Goal: Task Accomplishment & Management: Complete application form

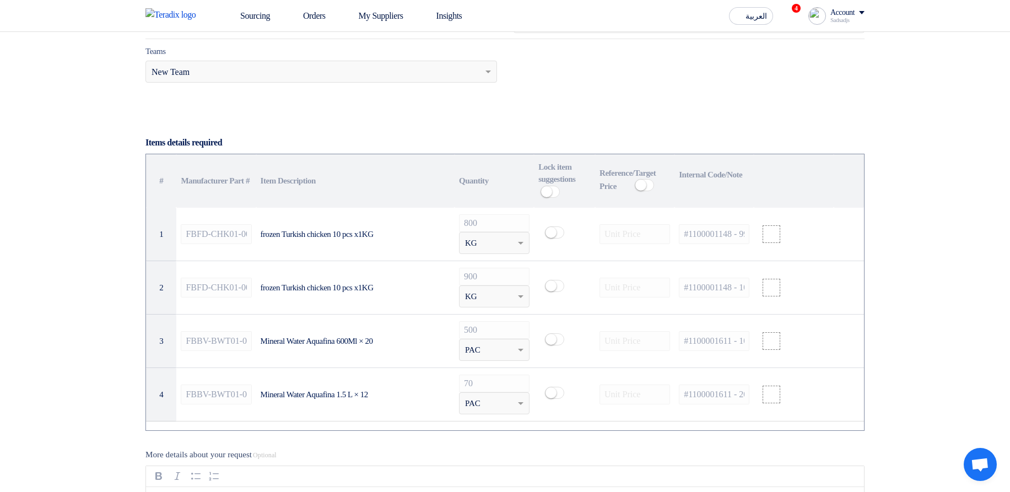
scroll to position [727, 0]
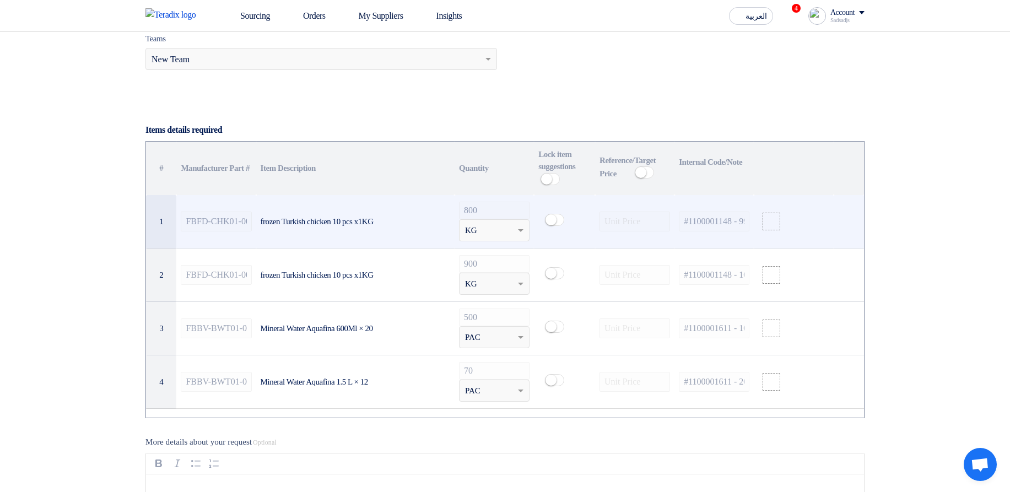
click at [475, 99] on span "KG" at bounding box center [471, 230] width 12 height 13
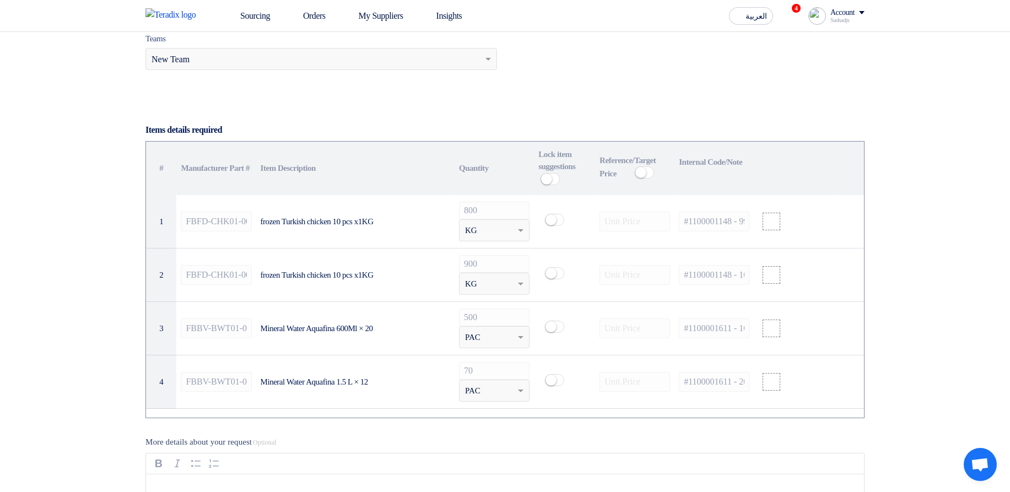
click at [701, 82] on div "Teams Teams.. × New Team" at bounding box center [505, 58] width 736 height 52
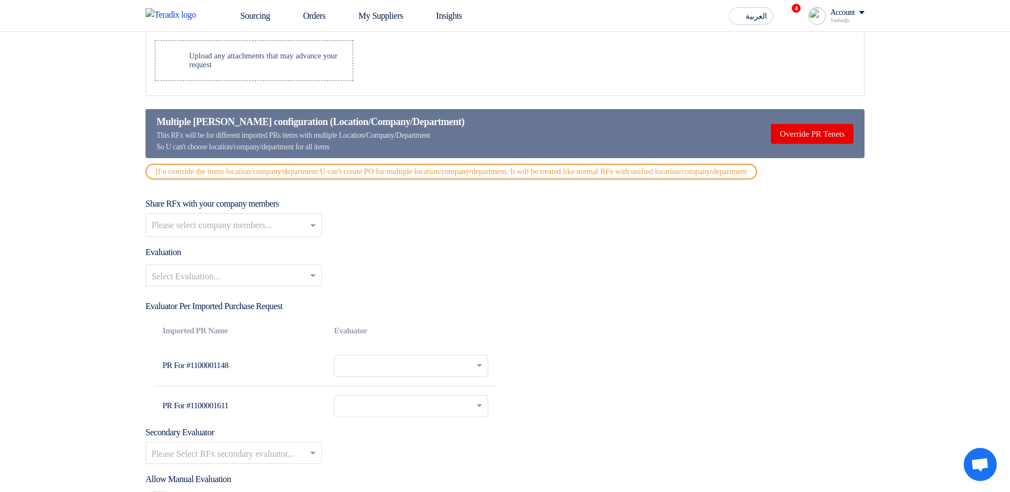
scroll to position [1323, 0]
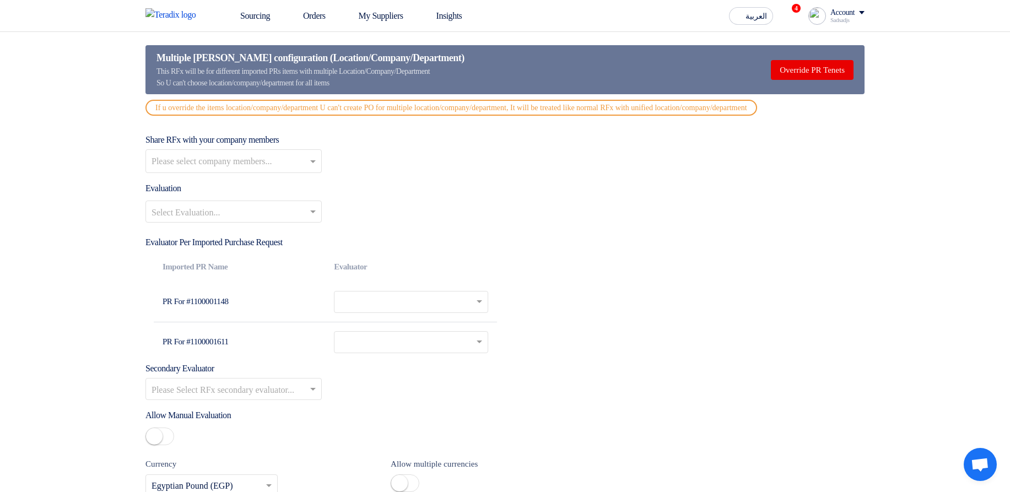
click at [412, 99] on input "text" at bounding box center [404, 303] width 128 height 18
click at [667, 99] on div "Select Evaluation..." at bounding box center [504, 216] width 719 height 31
click at [417, 99] on input "text" at bounding box center [404, 344] width 128 height 18
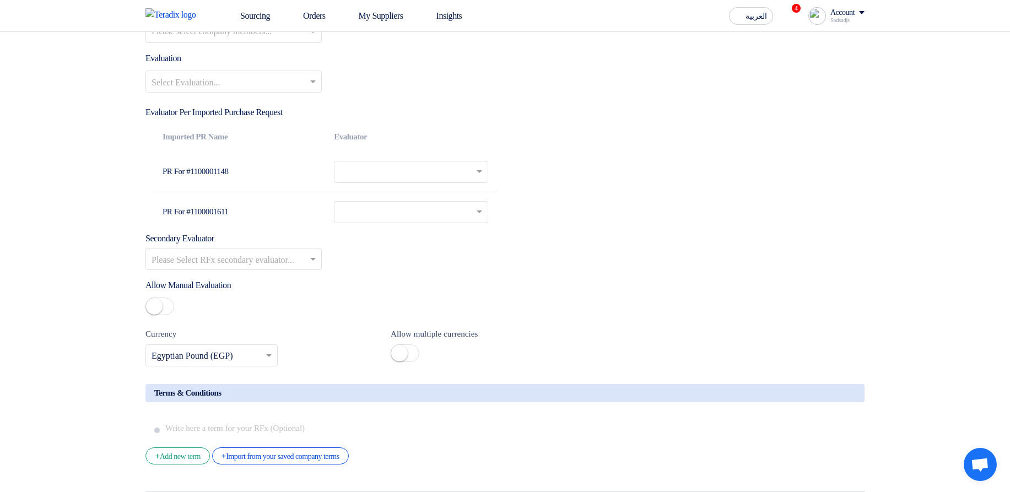
scroll to position [1455, 0]
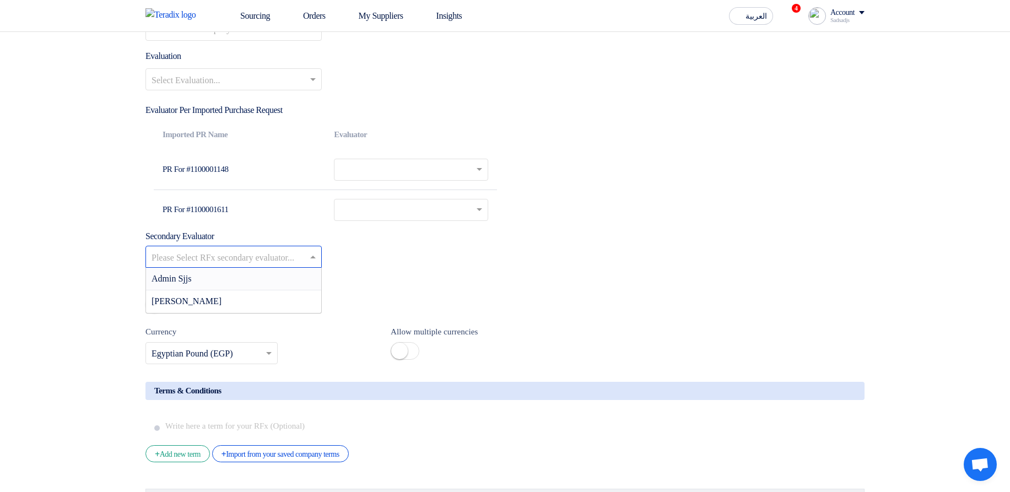
click at [300, 99] on input "text" at bounding box center [228, 258] width 153 height 18
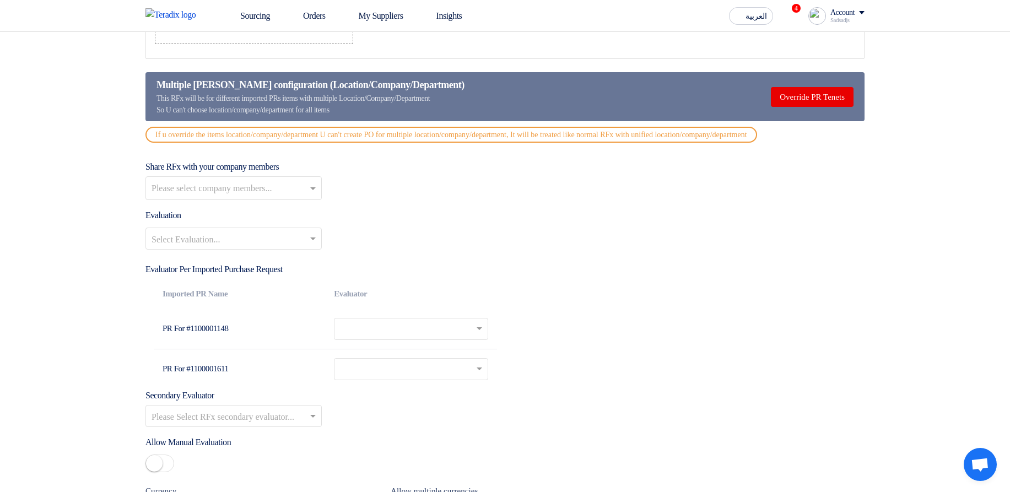
scroll to position [1058, 0]
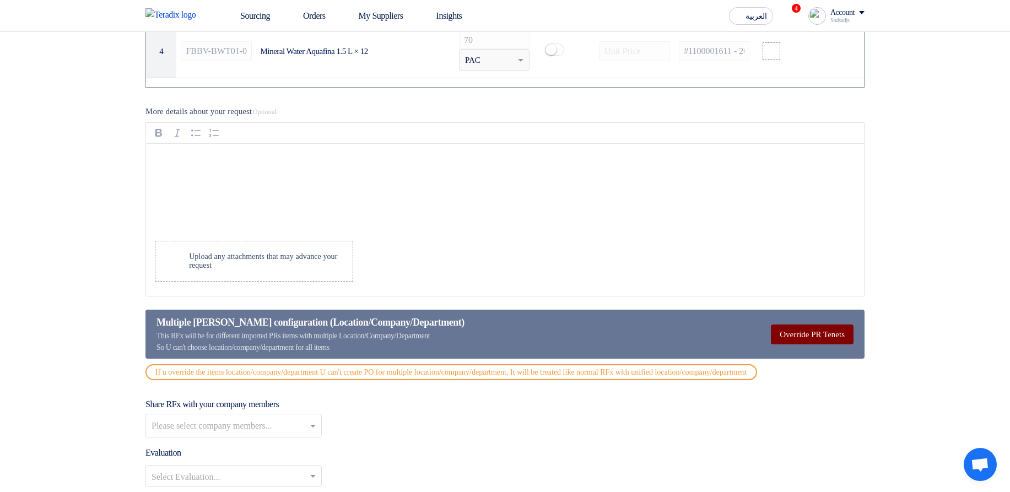
click at [801, 99] on button "Override PR Tenets" at bounding box center [812, 335] width 83 height 20
click at [816, 99] on button "Multiple Tenet" at bounding box center [797, 335] width 114 height 20
click at [808, 99] on button "Override PR Tenets" at bounding box center [812, 335] width 83 height 20
click at [808, 99] on button "Multiple Tenet" at bounding box center [797, 335] width 114 height 20
click at [639, 99] on div "Multiple Tenet configuration (Location/Company/Department) This RFx will be for…" at bounding box center [504, 334] width 719 height 49
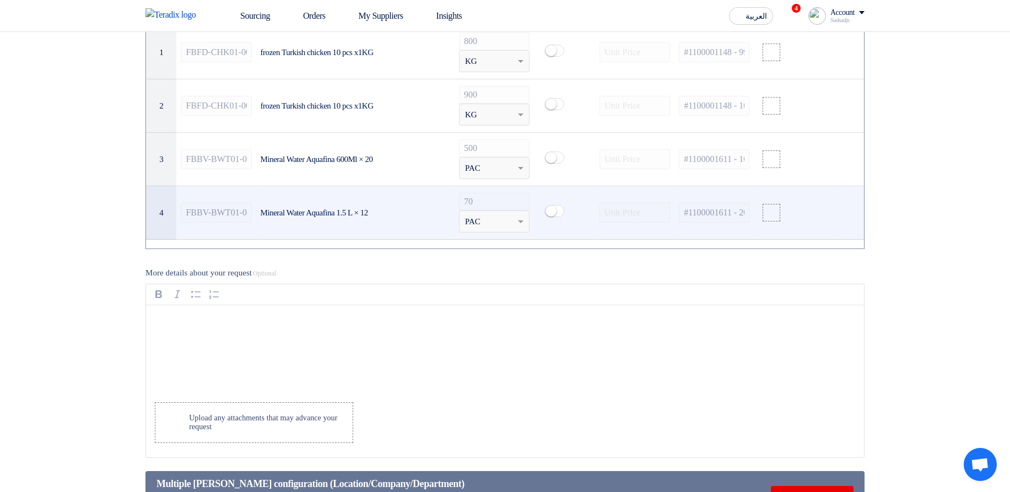
scroll to position [794, 0]
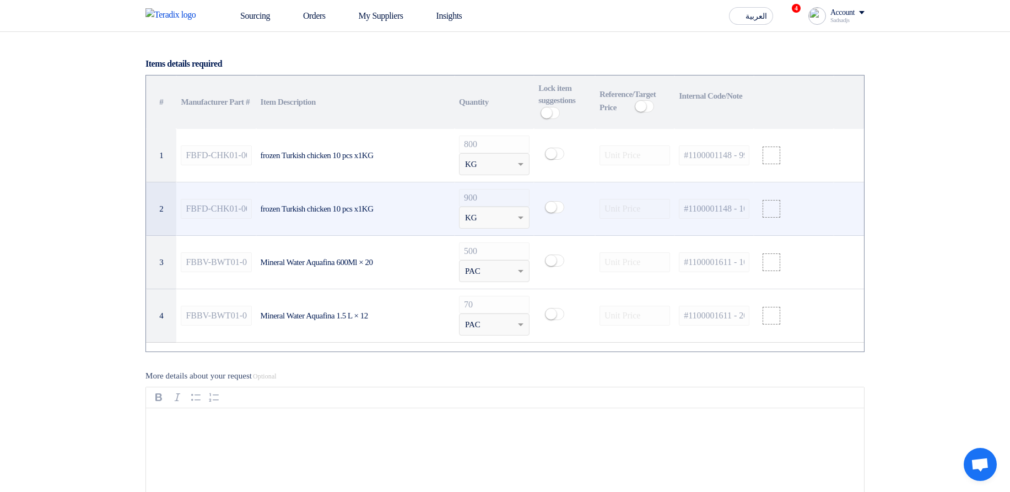
click at [327, 99] on td "frozen Turkish chicken 10 pcs x1KG" at bounding box center [355, 208] width 198 height 53
click at [333, 99] on div "frozen Turkish chicken 10 pcs x1KG" at bounding box center [356, 209] width 190 height 13
click at [371, 99] on div "frozen Turkish chicken 10 pcs x1KG" at bounding box center [356, 209] width 190 height 13
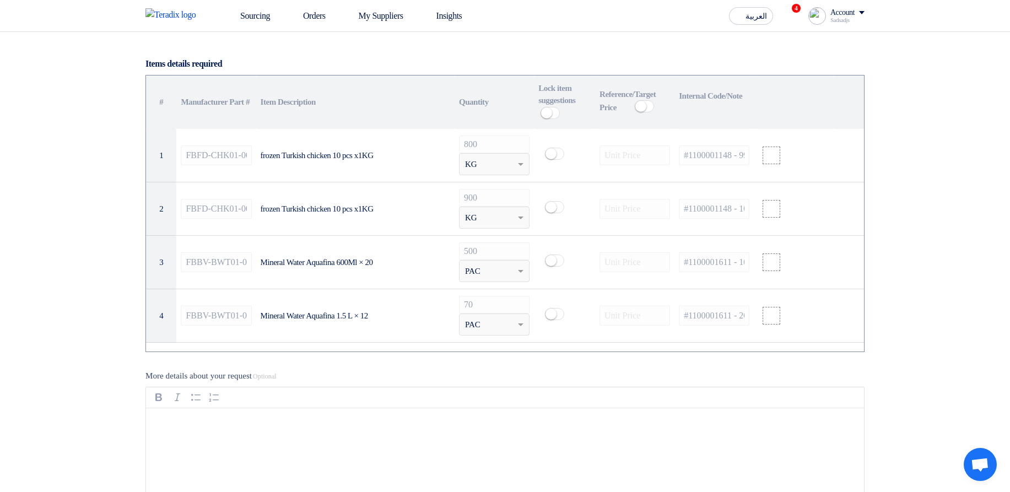
click at [188, 99] on th "Manufacturer Part #" at bounding box center [215, 103] width 79 height 54
drag, startPoint x: 188, startPoint y: 99, endPoint x: 249, endPoint y: 97, distance: 61.2
click at [249, 97] on th "Manufacturer Part #" at bounding box center [215, 103] width 79 height 54
click at [990, 99] on section "Basic Information RFx Title New Draft for Constructions RFx Type Normal RFQ Sea…" at bounding box center [505, 368] width 1010 height 2036
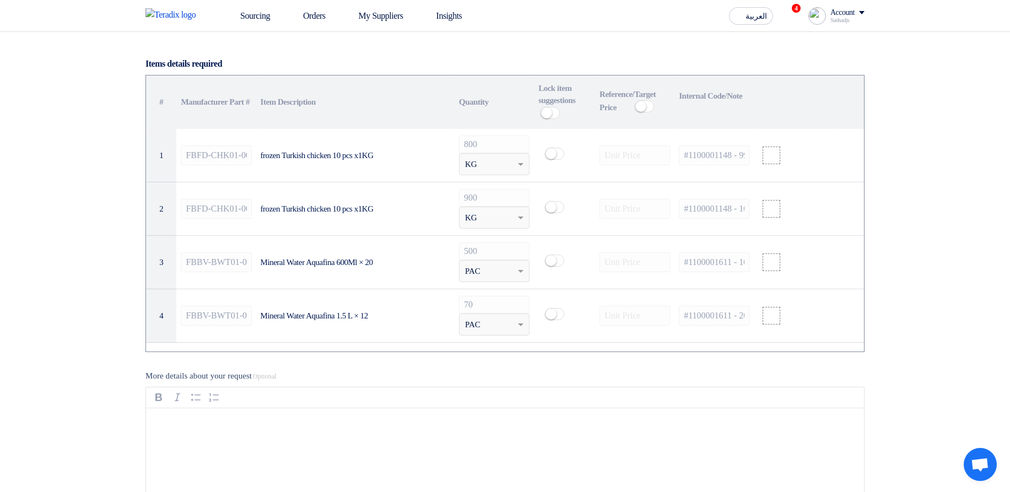
click at [699, 99] on th "Internal Code/Note Info" at bounding box center [714, 103] width 79 height 54
click at [946, 99] on section "Basic Information RFx Title New Draft for Constructions RFx Type Normal RFQ Sea…" at bounding box center [505, 368] width 1010 height 2036
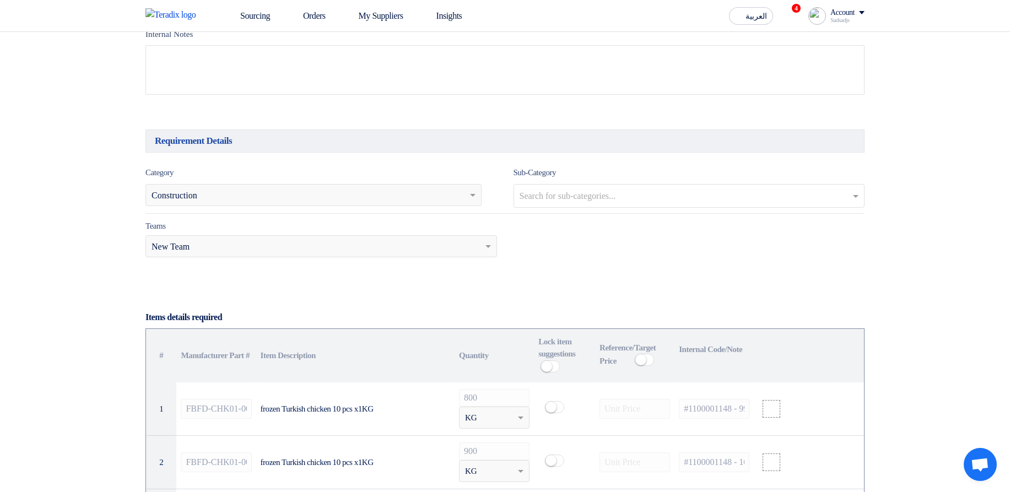
scroll to position [463, 0]
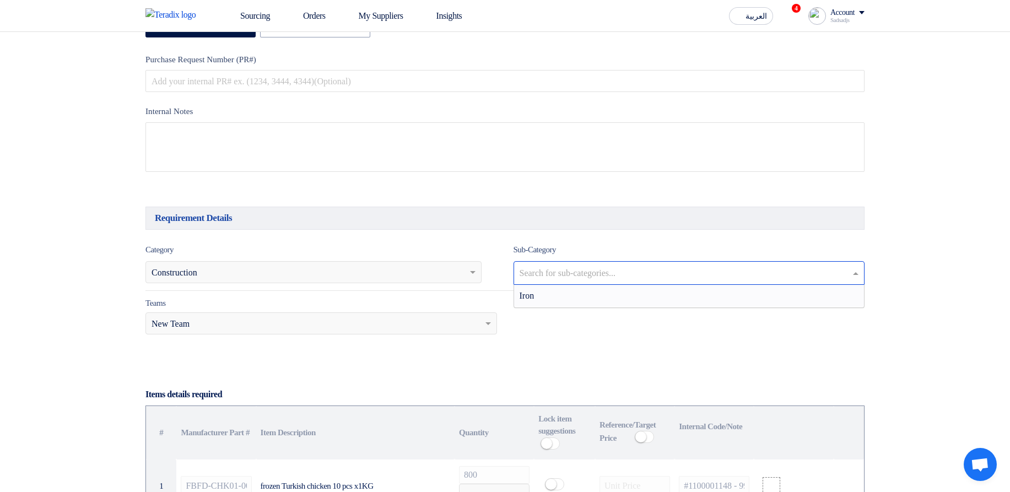
click at [568, 99] on input "text" at bounding box center [691, 274] width 342 height 18
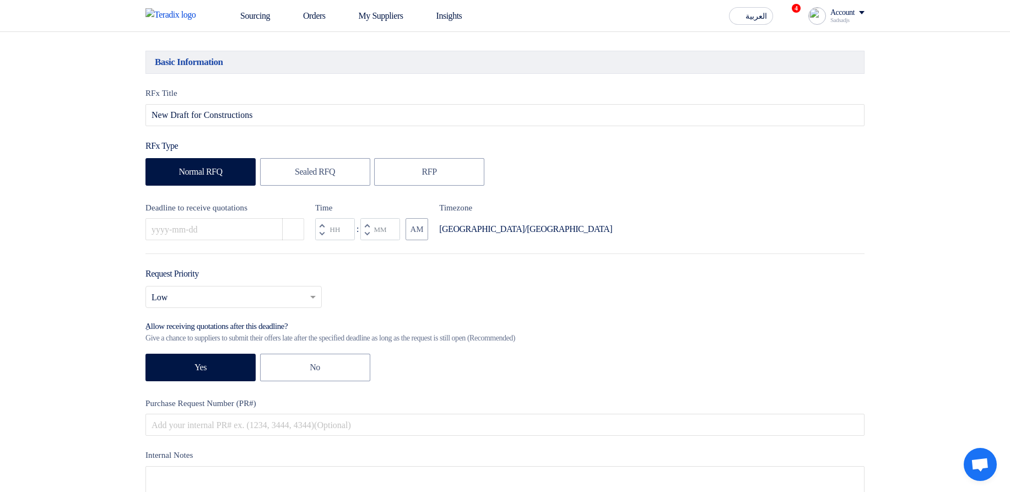
scroll to position [132, 0]
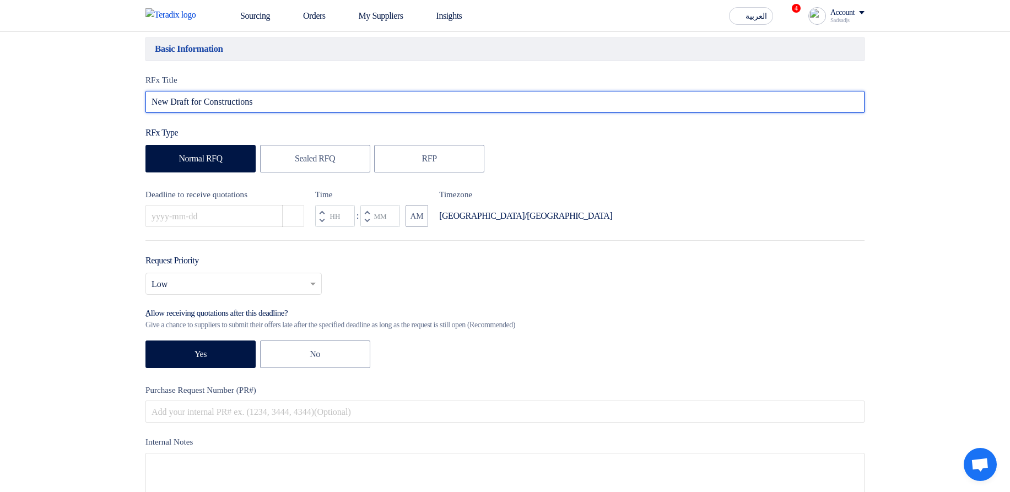
click at [273, 99] on input "New Draft for Constructions" at bounding box center [504, 102] width 719 height 22
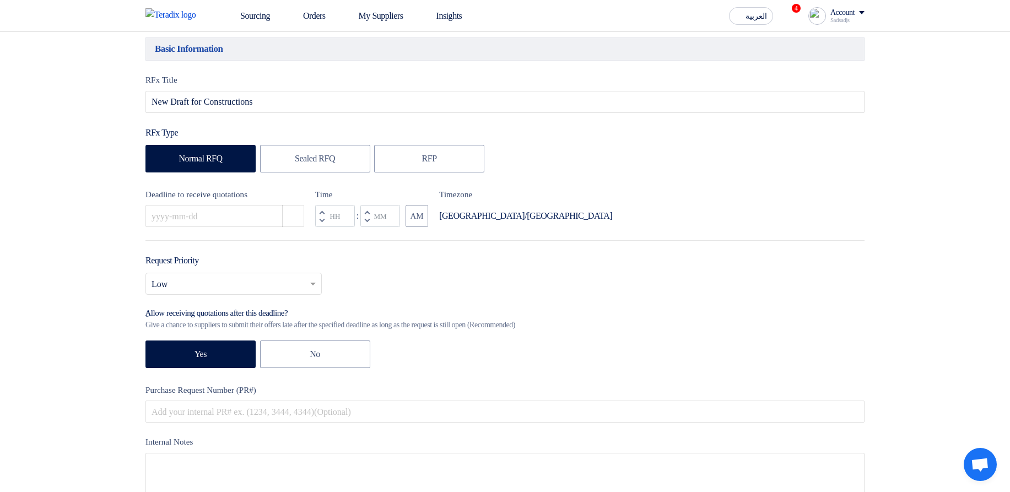
click at [730, 99] on div "RFx Title New Draft for Constructions RFx Type Normal RFQ Sealed RFQ RFP Deadli…" at bounding box center [505, 297] width 736 height 446
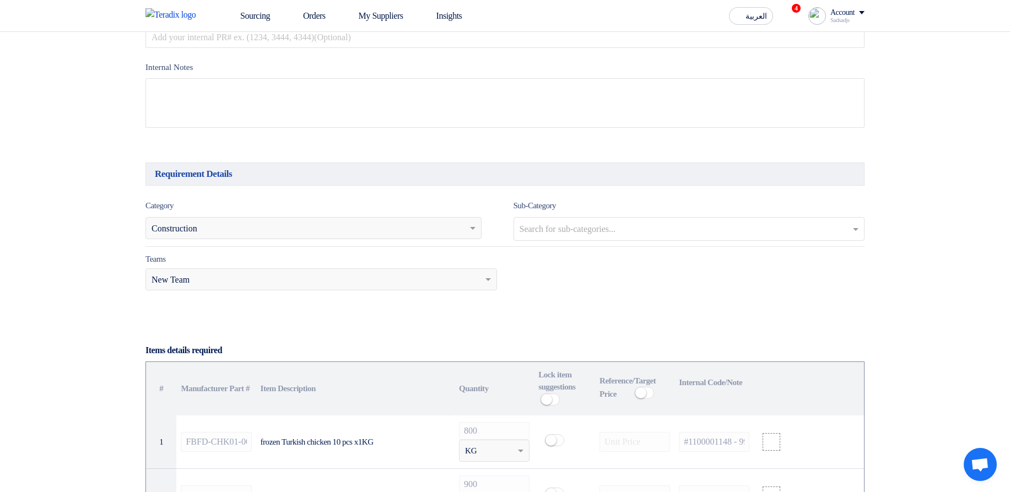
scroll to position [595, 0]
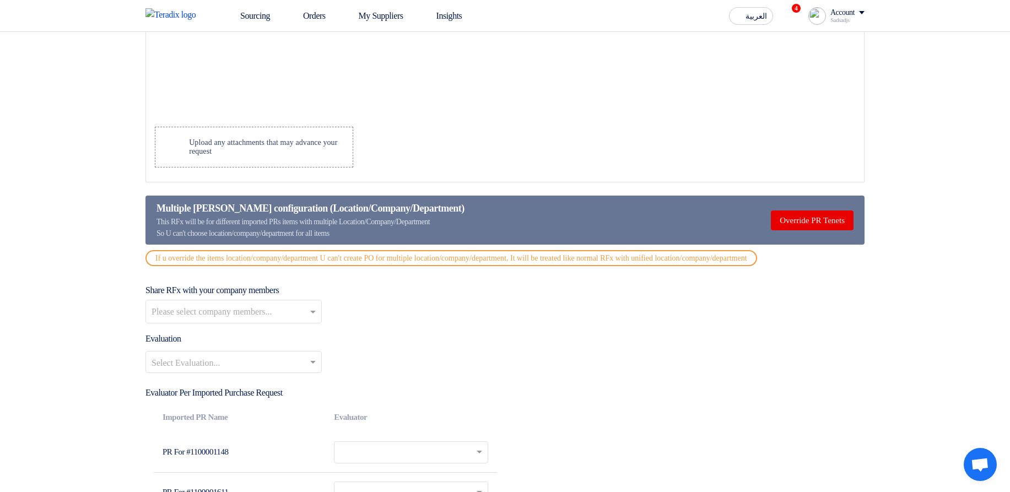
scroll to position [1190, 0]
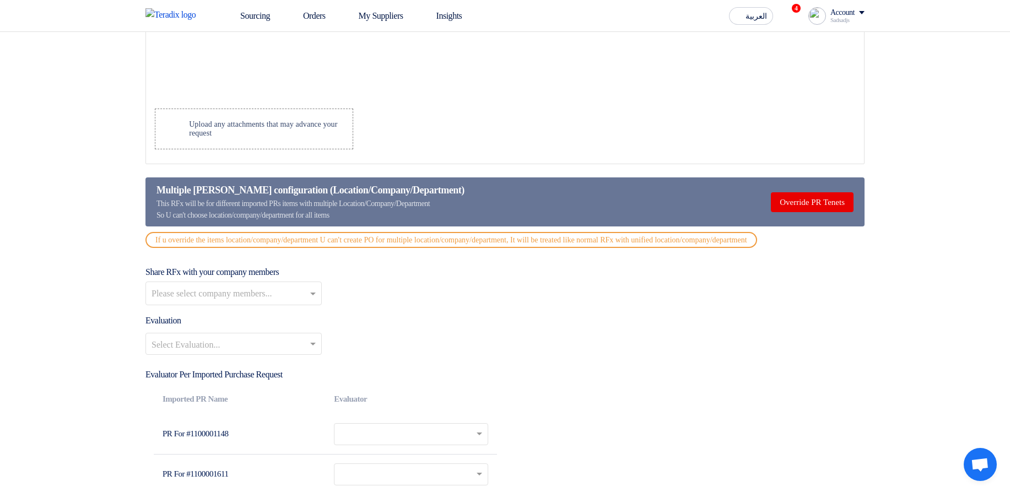
click at [269, 99] on div "If u override the items location/company/department U can't create PO for multi…" at bounding box center [451, 240] width 612 height 16
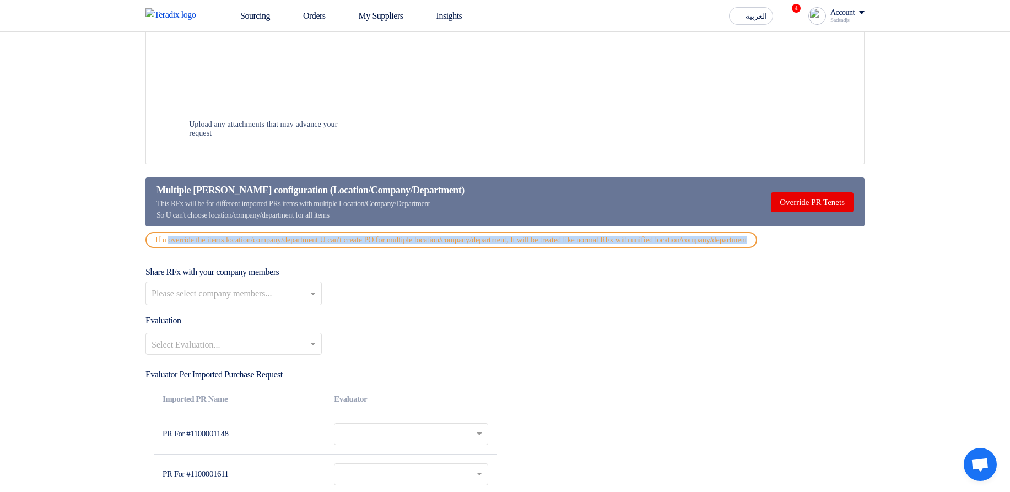
drag, startPoint x: 269, startPoint y: 242, endPoint x: 277, endPoint y: 246, distance: 9.4
click at [277, 99] on div "If u override the items location/company/department U can't create PO for multi…" at bounding box center [451, 240] width 612 height 16
click at [305, 99] on div "If u override the items location/company/department U can't create PO for multi…" at bounding box center [451, 240] width 612 height 16
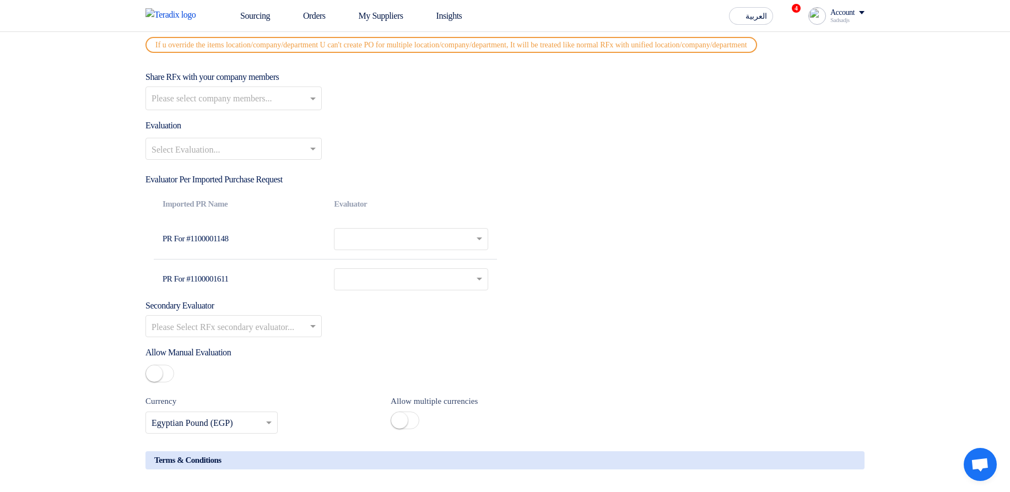
scroll to position [1389, 0]
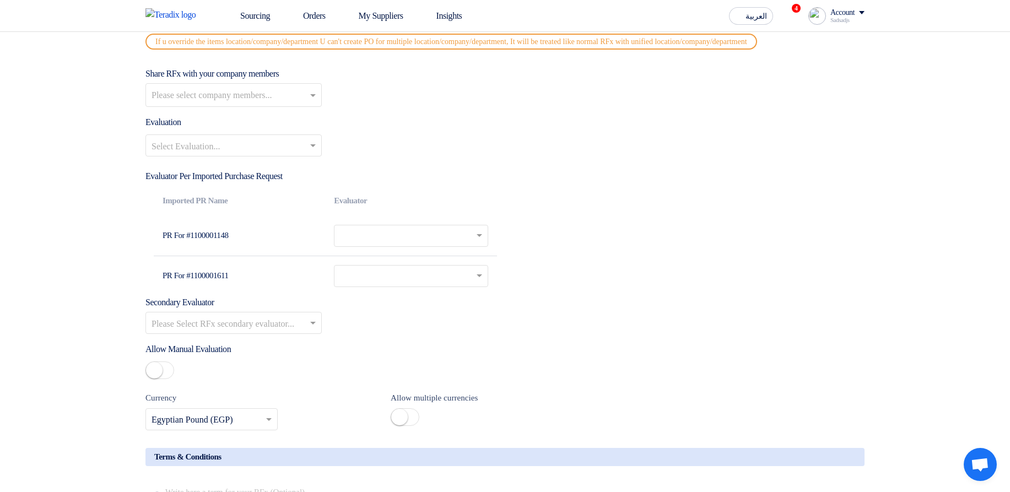
click at [393, 99] on input "text" at bounding box center [404, 237] width 128 height 18
click at [761, 99] on div "Select Evaluation..." at bounding box center [504, 149] width 719 height 31
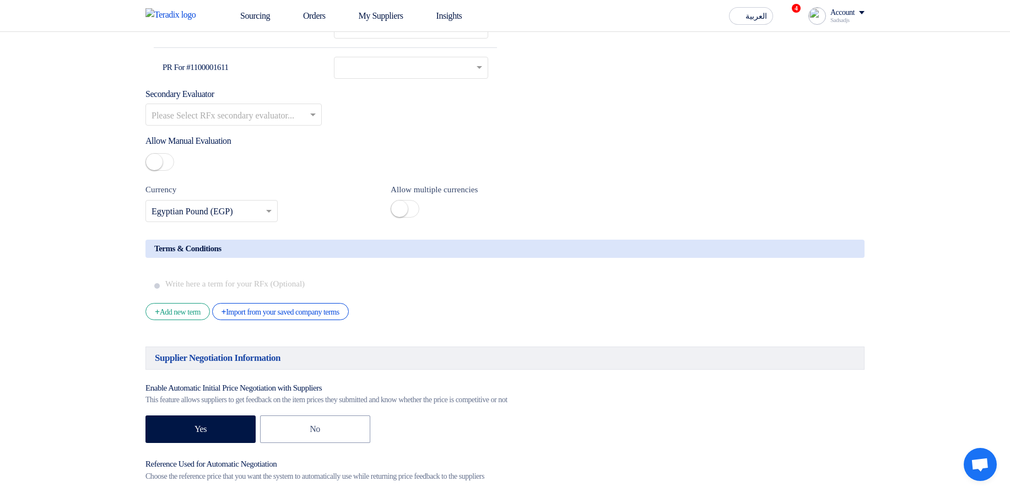
scroll to position [1653, 0]
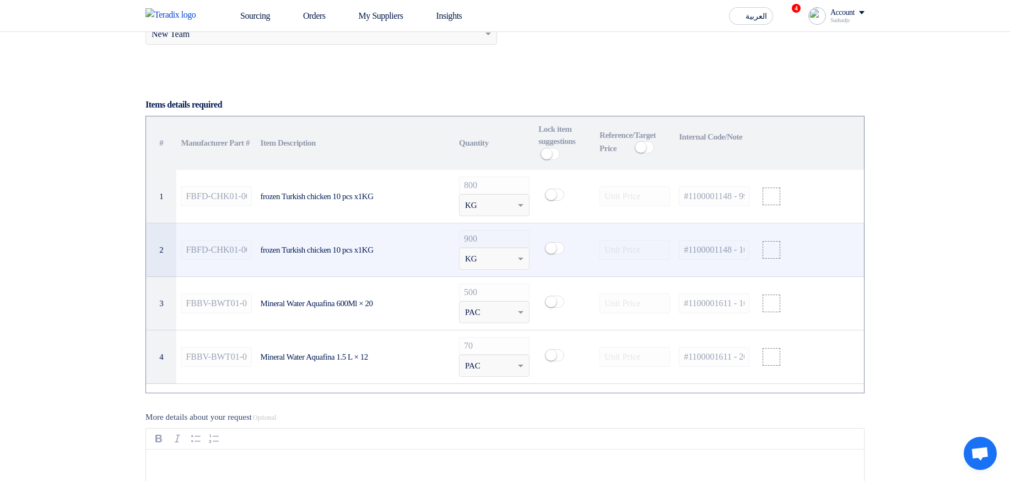
scroll to position [794, 0]
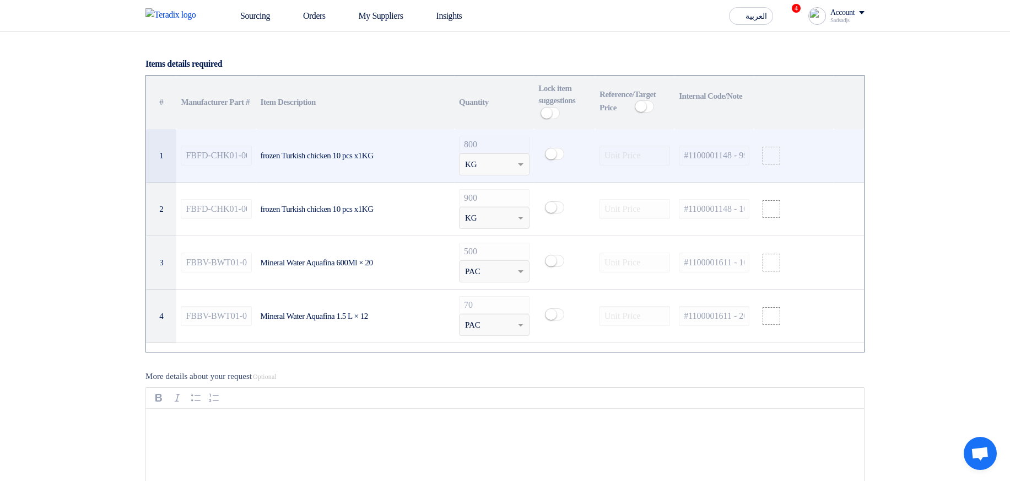
click at [844, 88] on use at bounding box center [844, 150] width 0 height 0
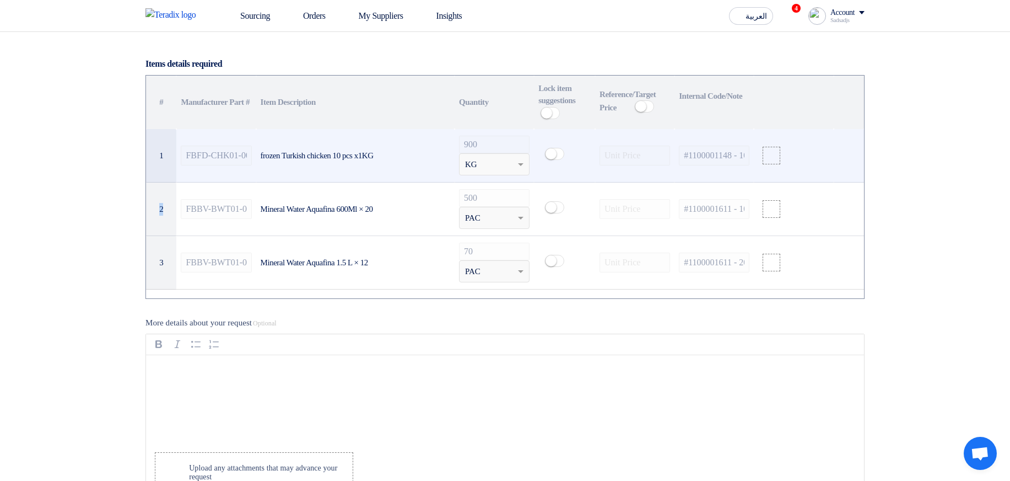
click at [844, 88] on use at bounding box center [844, 150] width 0 height 0
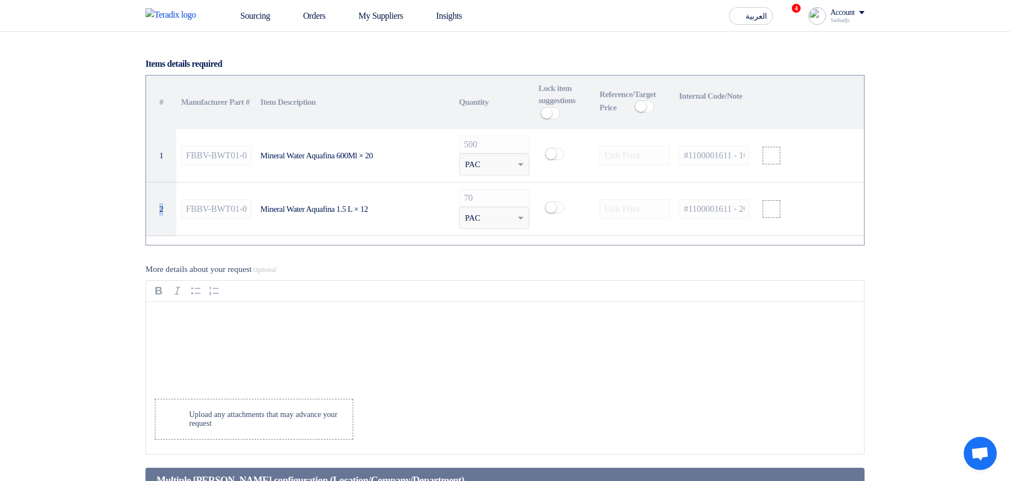
click at [844, 88] on use at bounding box center [844, 150] width 0 height 0
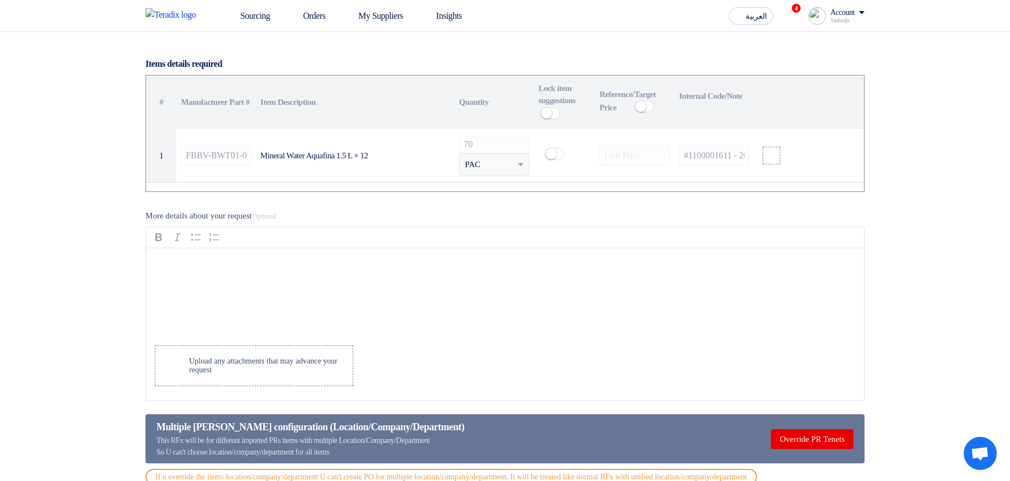
click at [849, 88] on table "# Manufacturer Part # Item Description Quantity Lock item suggestions Info Refe…" at bounding box center [505, 129] width 718 height 107
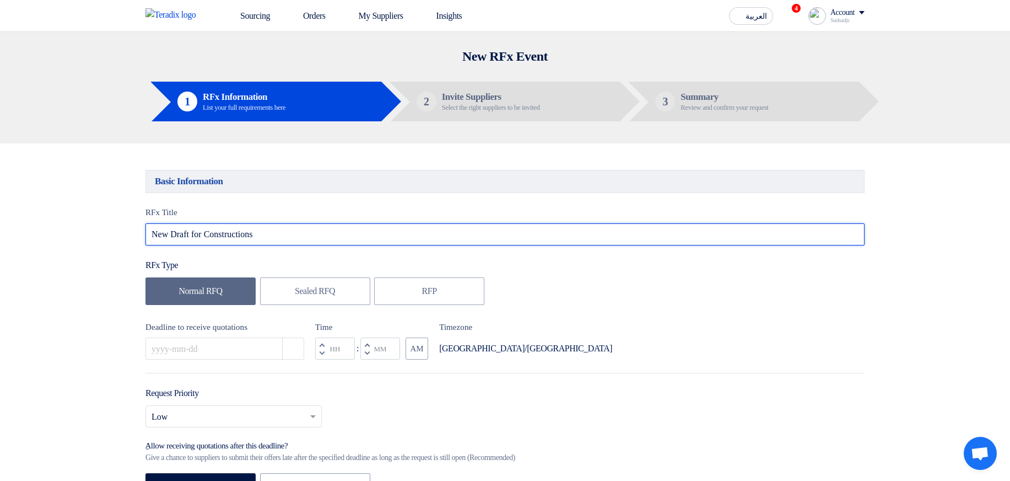
click at [196, 236] on input "New Draft for Constructions" at bounding box center [504, 234] width 719 height 22
click at [371, 227] on input "New Draft for Constructions" at bounding box center [504, 234] width 719 height 22
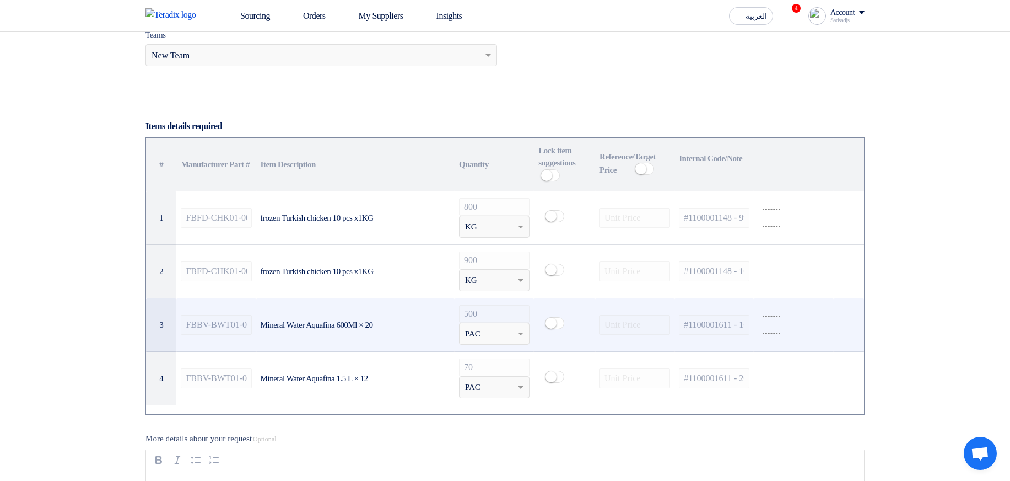
scroll to position [727, 0]
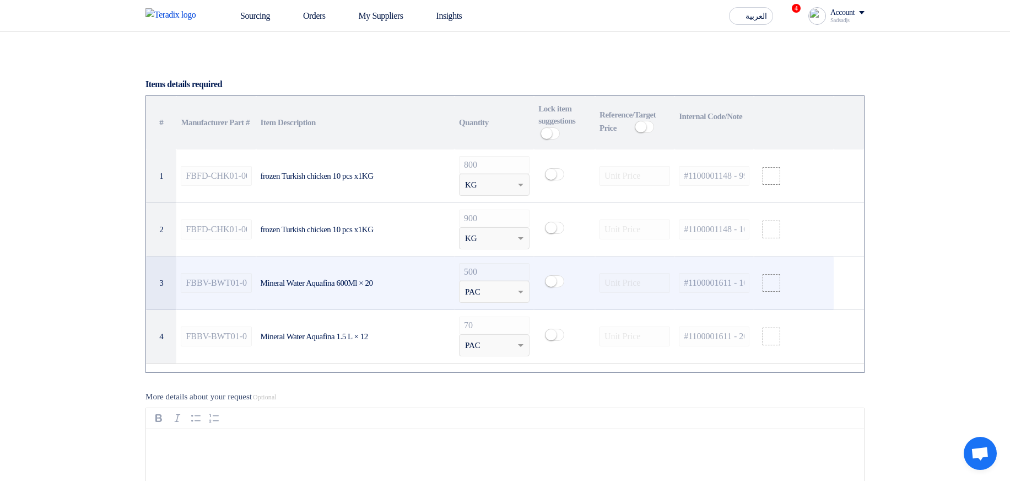
scroll to position [860, 0]
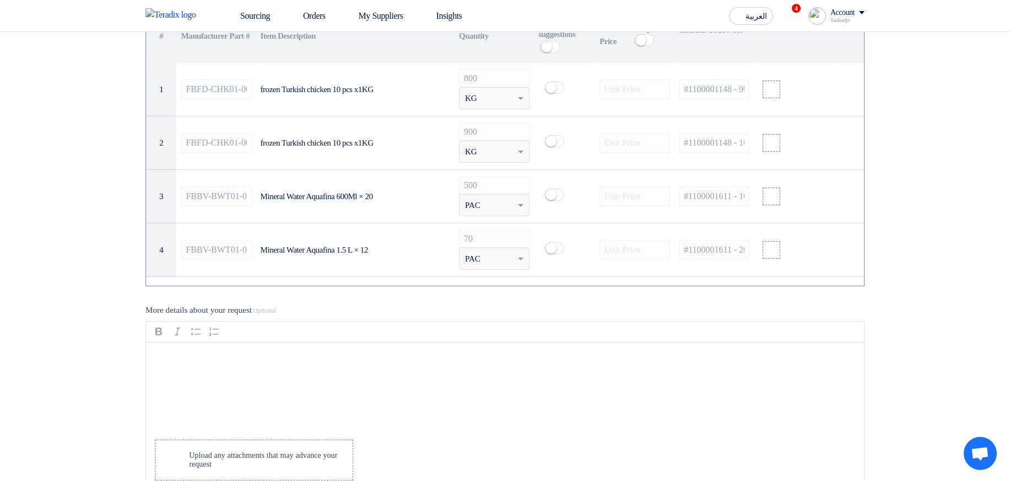
click at [923, 90] on section "Basic Information RFx Title New Draft for Constructions RFx Type Normal RFQ Sea…" at bounding box center [505, 302] width 1010 height 2036
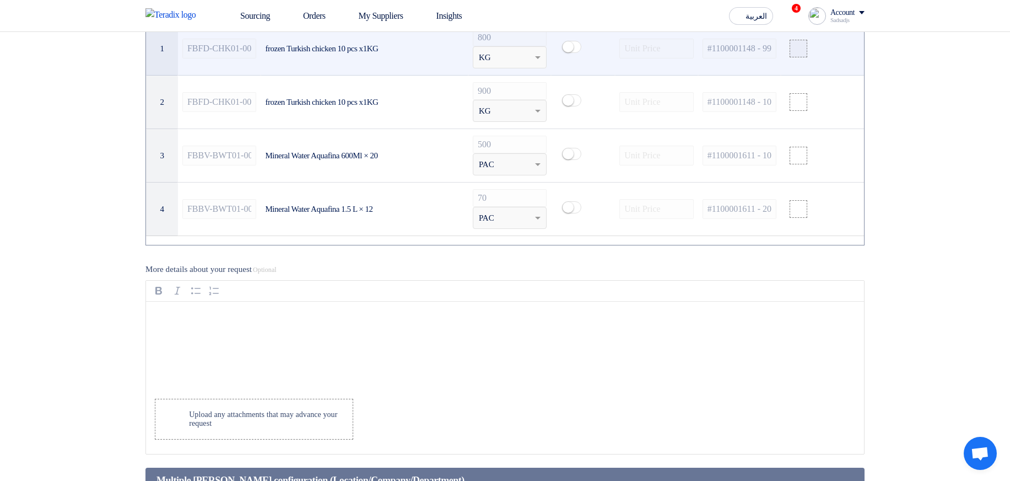
scroll to position [794, 0]
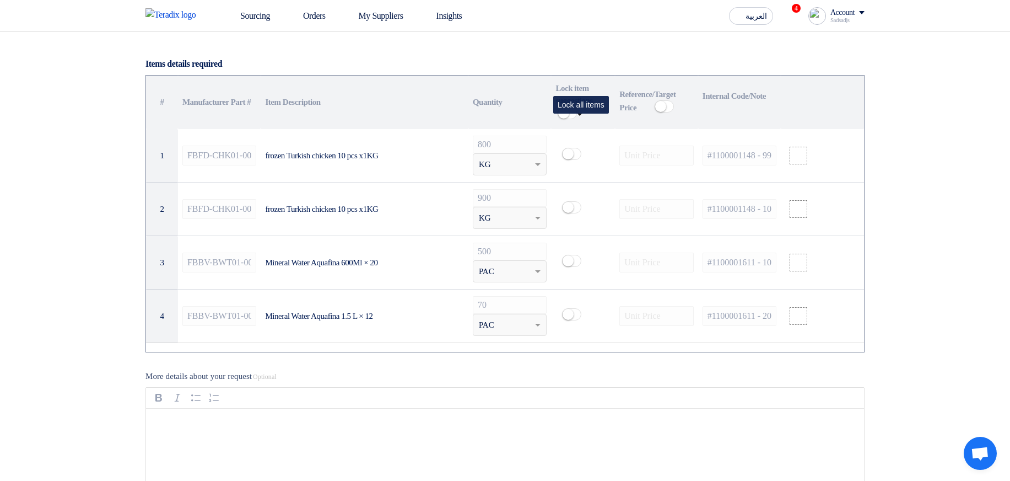
click at [569, 118] on small at bounding box center [563, 112] width 11 height 11
click at [576, 119] on span at bounding box center [567, 113] width 19 height 12
click at [666, 112] on small at bounding box center [660, 106] width 11 height 11
click at [667, 112] on small at bounding box center [667, 106] width 11 height 11
click at [569, 118] on small at bounding box center [563, 112] width 11 height 11
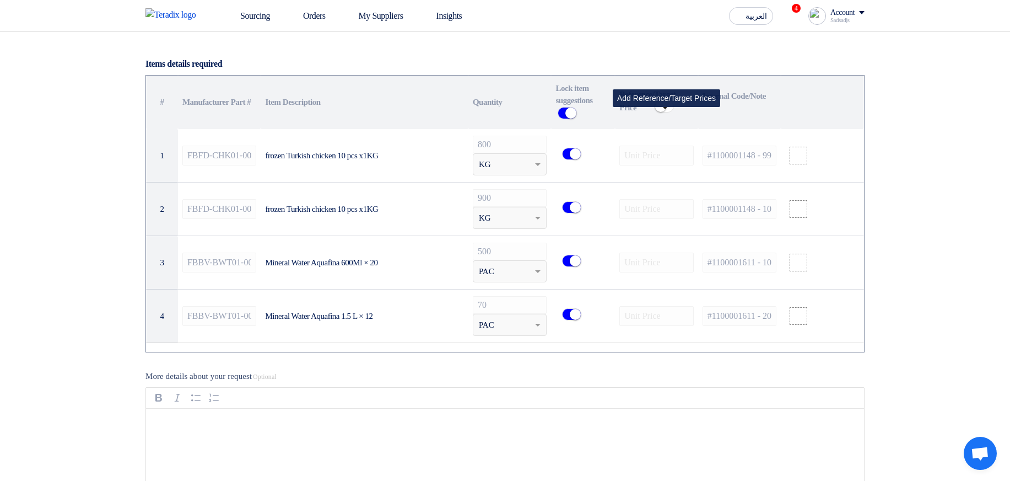
click at [661, 112] on small at bounding box center [660, 106] width 11 height 11
click at [662, 112] on span at bounding box center [664, 106] width 19 height 12
click at [662, 112] on small at bounding box center [660, 106] width 11 height 11
click at [664, 112] on span at bounding box center [664, 106] width 19 height 12
click at [576, 115] on small at bounding box center [570, 112] width 11 height 11
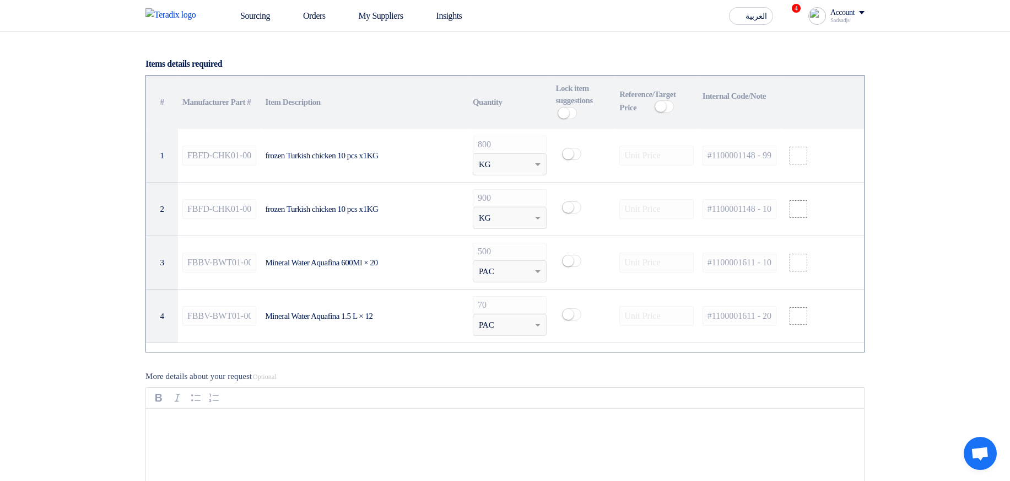
click at [634, 101] on span "Reference/Target Price" at bounding box center [647, 101] width 56 height 22
drag, startPoint x: 634, startPoint y: 101, endPoint x: 629, endPoint y: 106, distance: 7.4
click at [629, 106] on th "Reference/Target Price Info" at bounding box center [656, 103] width 83 height 54
drag, startPoint x: 649, startPoint y: 99, endPoint x: 658, endPoint y: 107, distance: 12.1
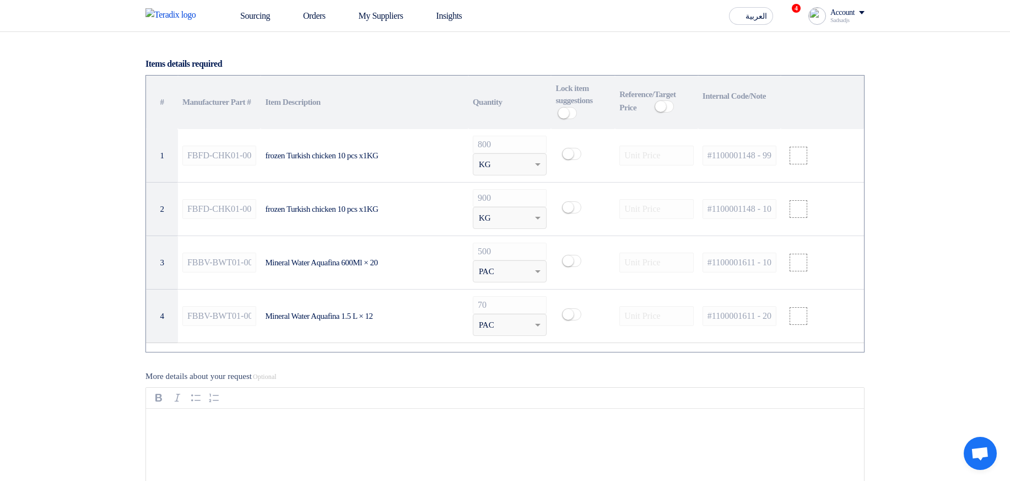
click at [653, 104] on th "Reference/Target Price Info" at bounding box center [656, 103] width 83 height 54
click at [669, 112] on span at bounding box center [664, 106] width 19 height 12
click at [1007, 121] on section "Basic Information RFx Title New Draft for Constructions RFx Type Normal RFQ Sea…" at bounding box center [505, 367] width 1010 height 2035
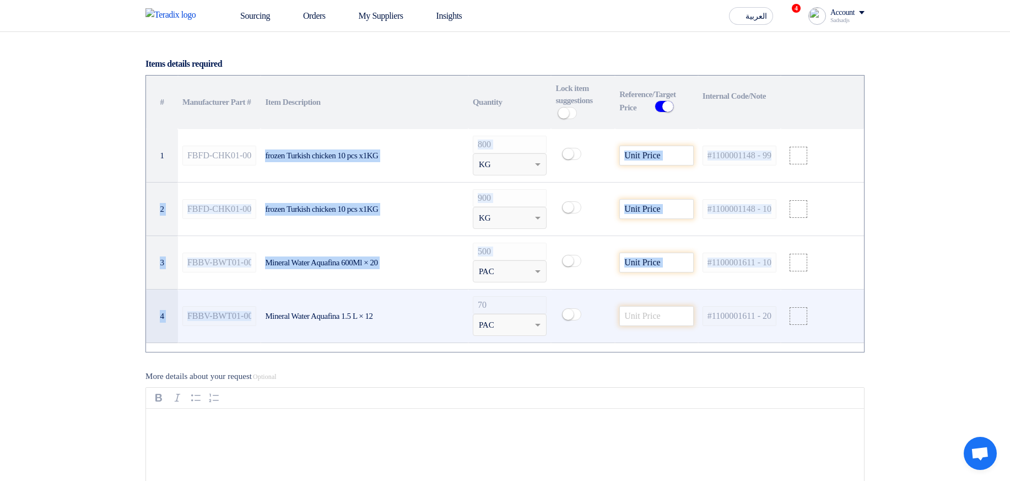
drag, startPoint x: 402, startPoint y: 152, endPoint x: 372, endPoint y: 298, distance: 149.2
click at [372, 298] on tbody "1 FBFD-CHK01-0037 frozen Turkish chicken 10 pcs x1KG 800 Unit × KG #1100001148 …" at bounding box center [505, 236] width 718 height 214
click at [372, 298] on td "Mineral Water Aquafina 1.5 L × 12" at bounding box center [364, 315] width 207 height 53
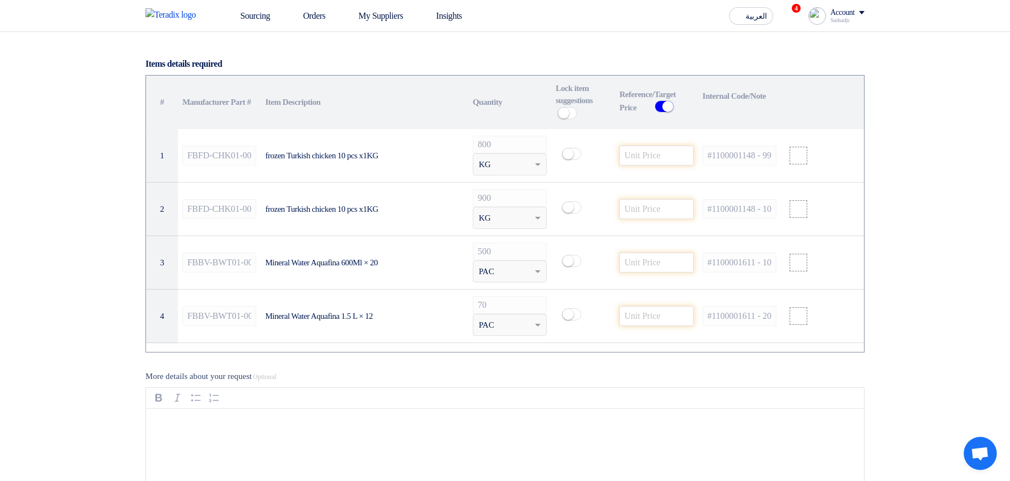
click at [931, 179] on section "Basic Information RFx Title New Draft for Constructions RFx Type Normal RFQ Sea…" at bounding box center [505, 367] width 1010 height 2035
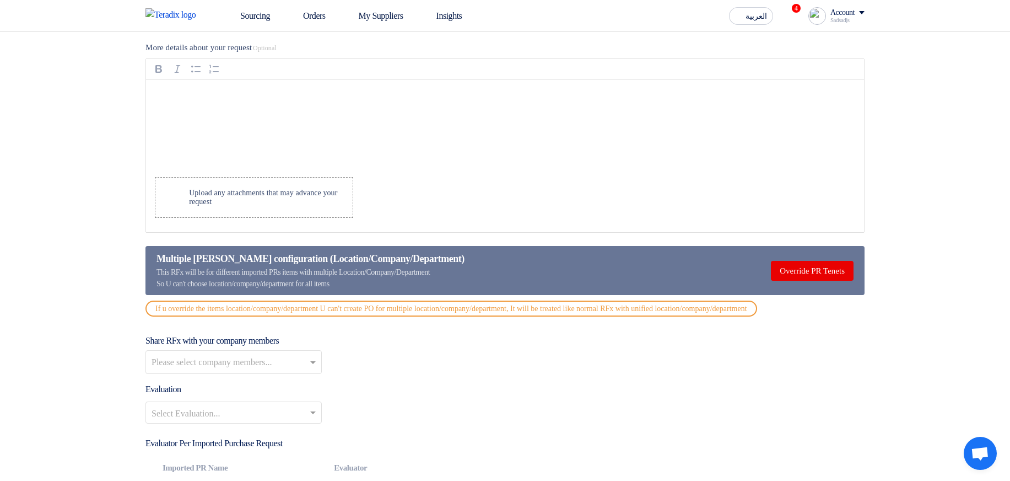
scroll to position [1124, 0]
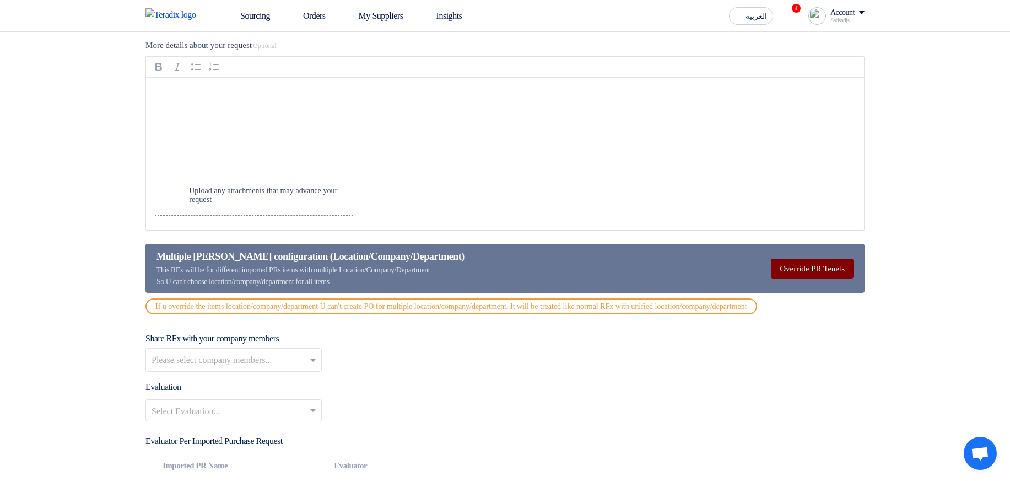
click at [780, 277] on button "Override PR Tenets" at bounding box center [812, 268] width 83 height 20
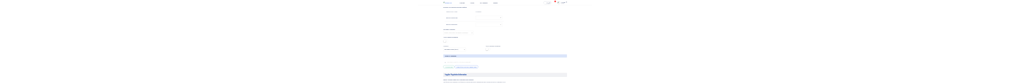
scroll to position [1389, 0]
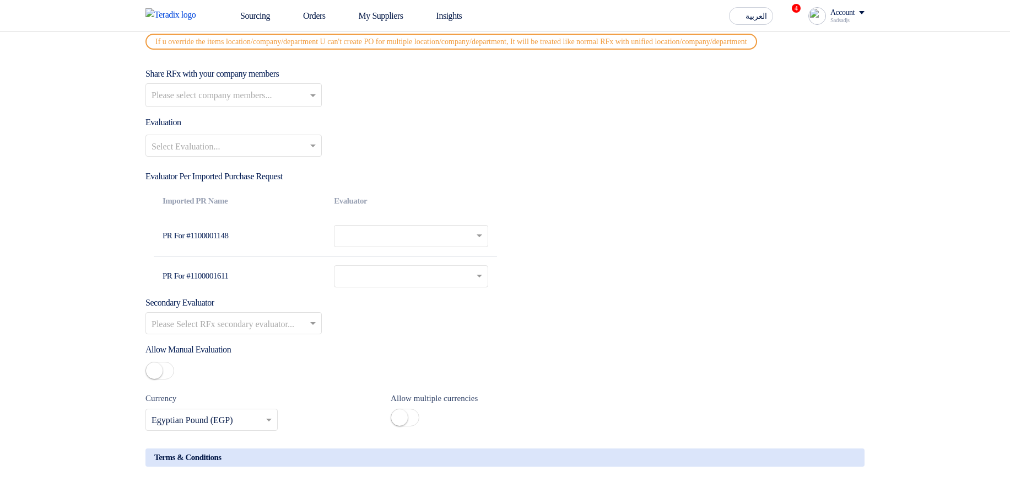
click at [441, 256] on td "Please Select RFx evaluator... × ×" at bounding box center [410, 236] width 171 height 40
click at [460, 246] on input "text" at bounding box center [404, 237] width 128 height 18
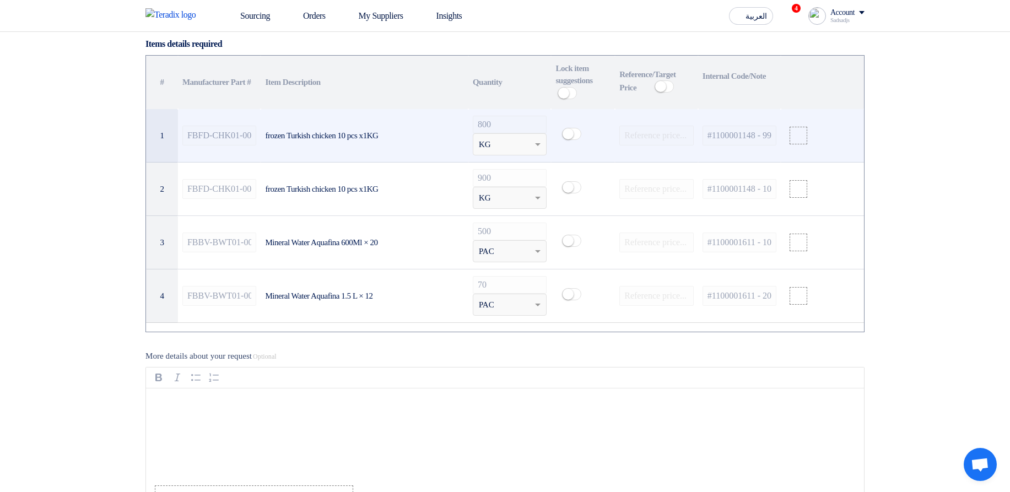
scroll to position [829, 0]
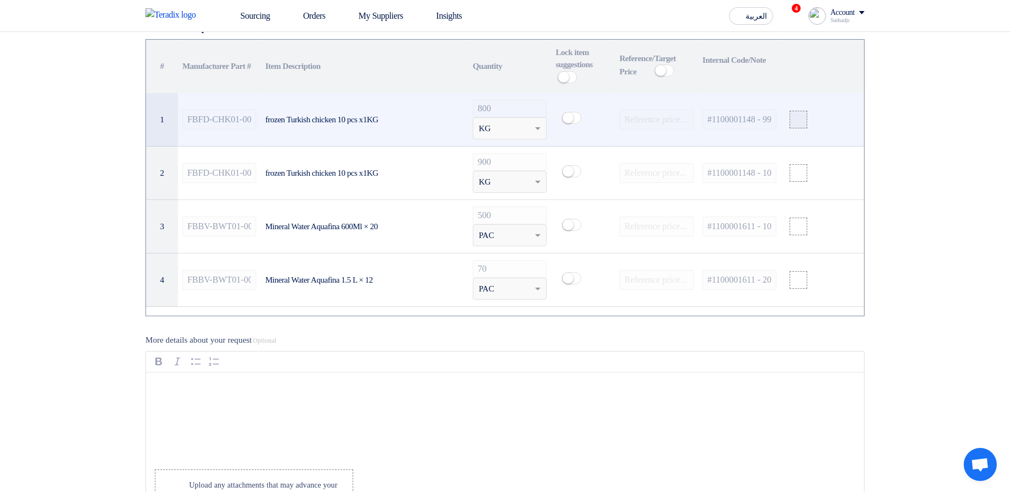
click at [794, 108] on use at bounding box center [794, 115] width 0 height 0
click at [0, 0] on input "file" at bounding box center [0, 0] width 0 height 0
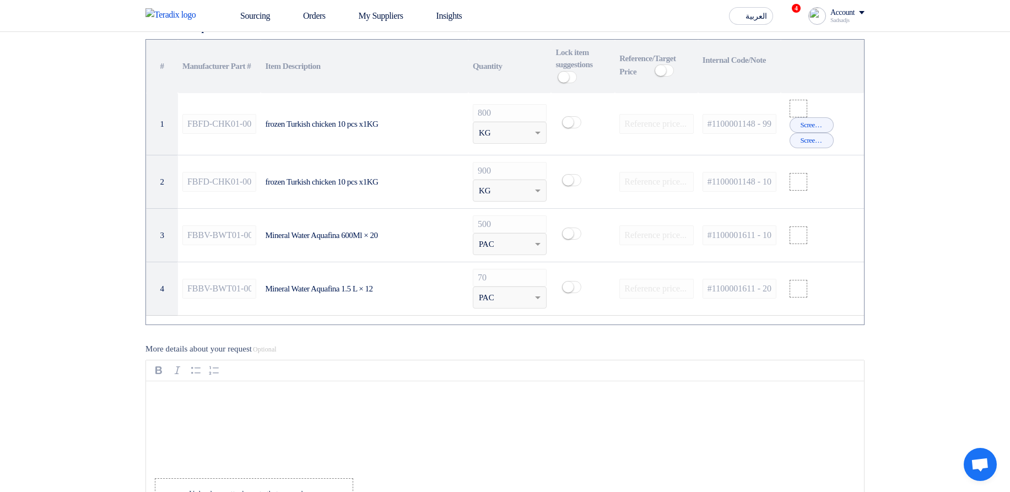
click at [891, 108] on section "Basic Information RFx Title New Draft for Constructions RFx Type Normal RFQ Sea…" at bounding box center [505, 336] width 1010 height 2045
click at [669, 76] on span at bounding box center [664, 70] width 19 height 12
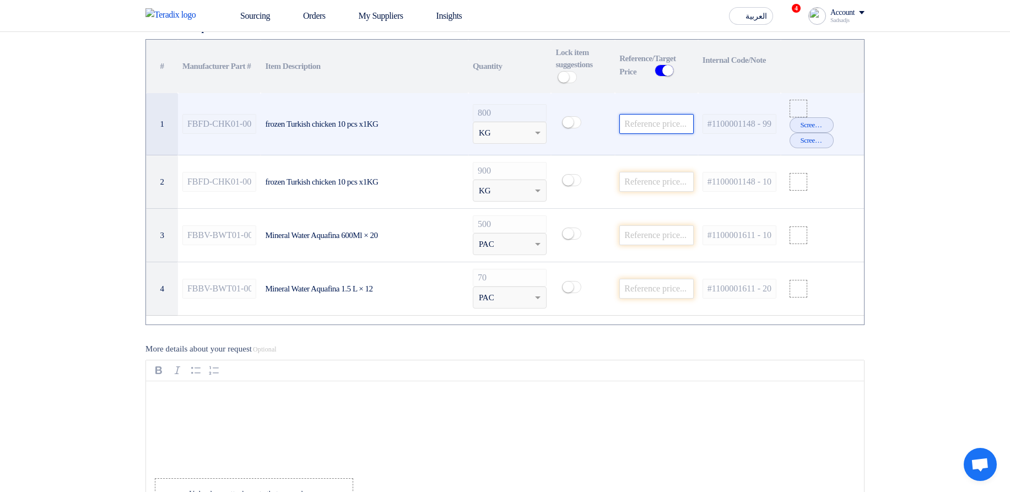
click at [656, 108] on input "number" at bounding box center [656, 124] width 74 height 20
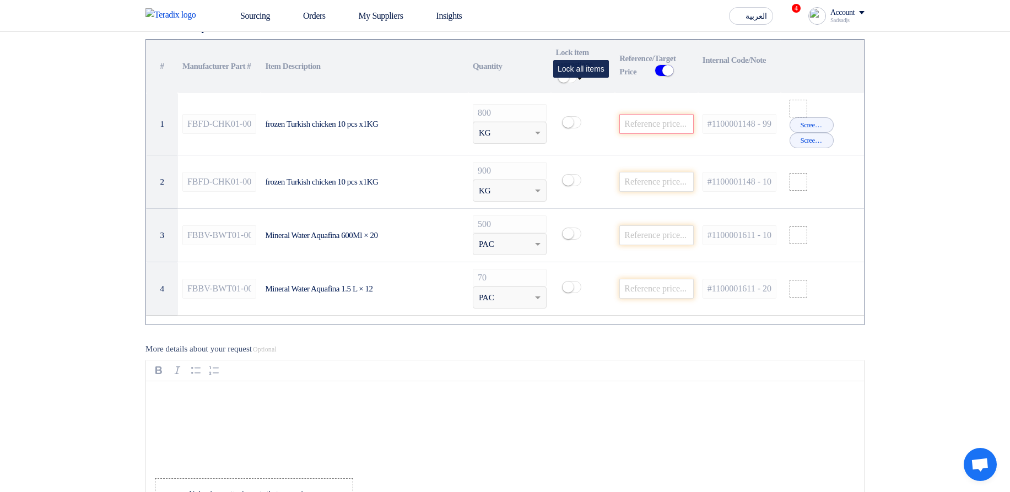
click at [577, 78] on span at bounding box center [567, 77] width 19 height 12
click at [963, 100] on section "Basic Information RFx Title New Draft for Constructions RFx Type Normal RFQ Sea…" at bounding box center [505, 336] width 1010 height 2044
click at [934, 108] on section "Basic Information RFx Title New Draft for Constructions RFx Type Normal RFQ Sea…" at bounding box center [505, 336] width 1010 height 2044
click at [576, 82] on small at bounding box center [570, 77] width 11 height 11
click at [660, 77] on span at bounding box center [664, 70] width 19 height 12
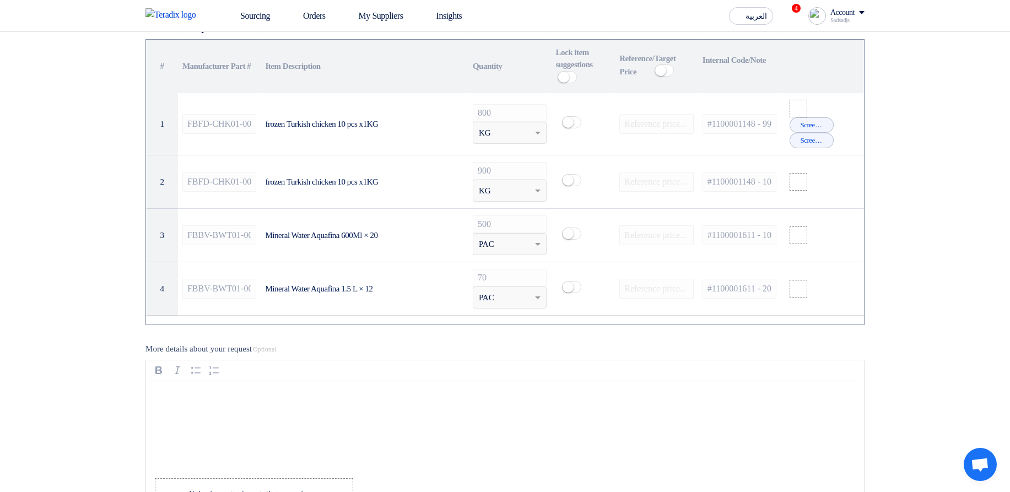
click at [921, 89] on section "Basic Information RFx Title New Draft for Constructions RFx Type Normal RFQ Sea…" at bounding box center [505, 336] width 1010 height 2045
click at [878, 91] on section "Basic Information RFx Title New Draft for Constructions RFx Type Normal RFQ Sea…" at bounding box center [505, 336] width 1010 height 2045
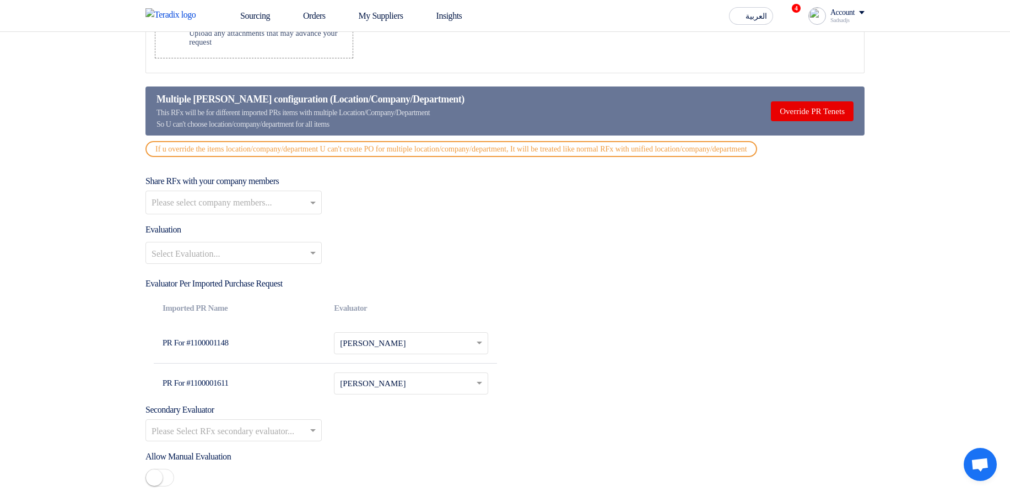
scroll to position [1292, 0]
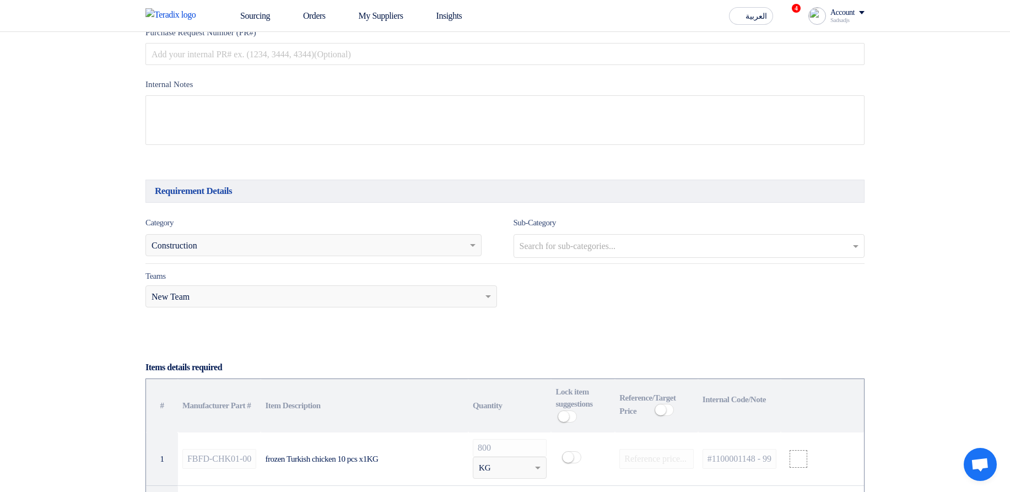
scroll to position [887, 0]
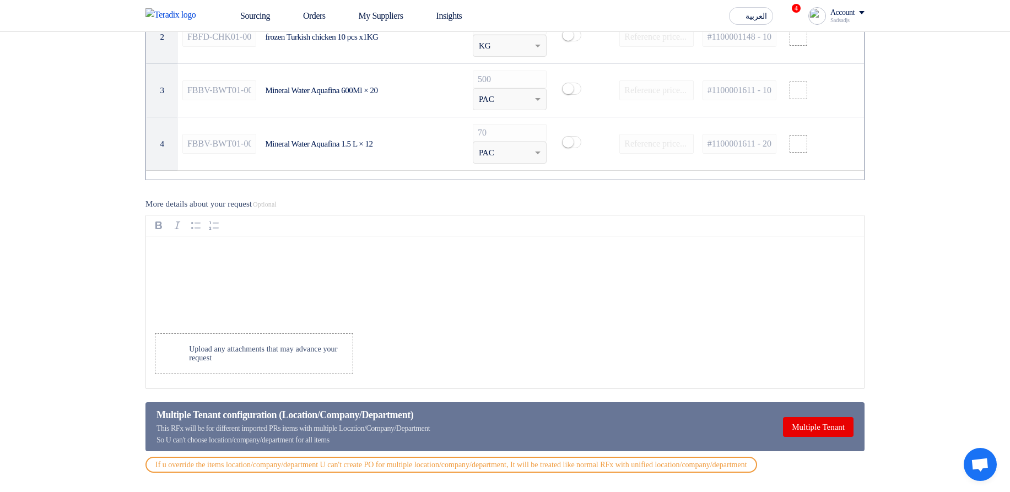
scroll to position [1262, 0]
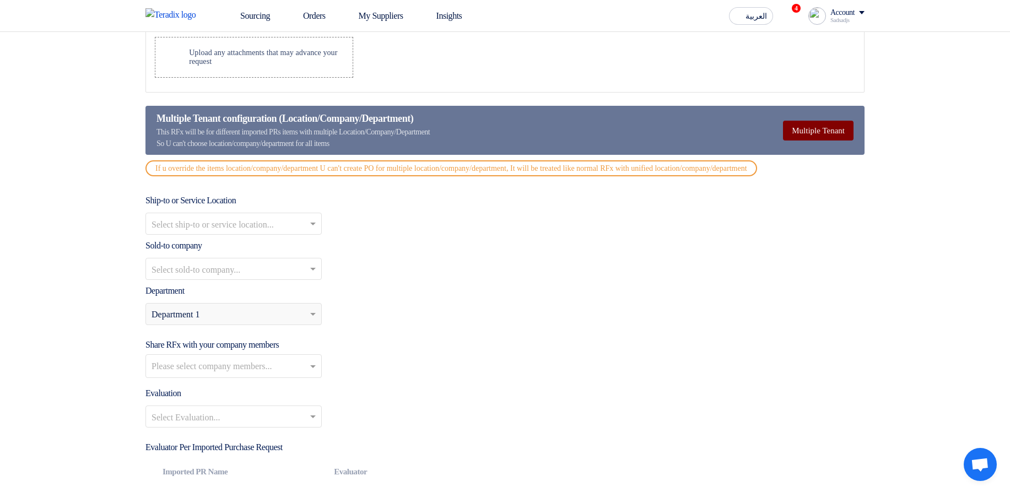
click at [812, 136] on button "Multiple Tenant" at bounding box center [818, 131] width 71 height 20
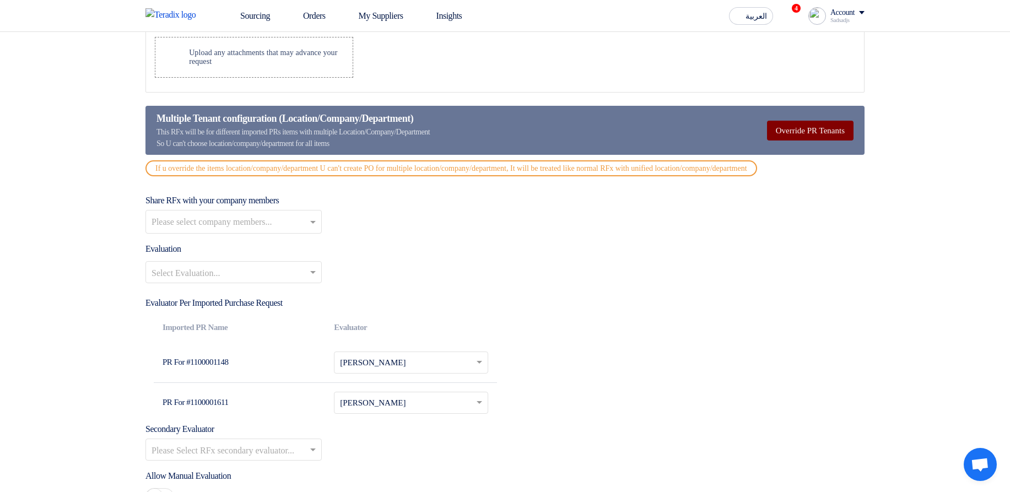
click at [807, 135] on button "Override PR Tenants" at bounding box center [810, 131] width 87 height 20
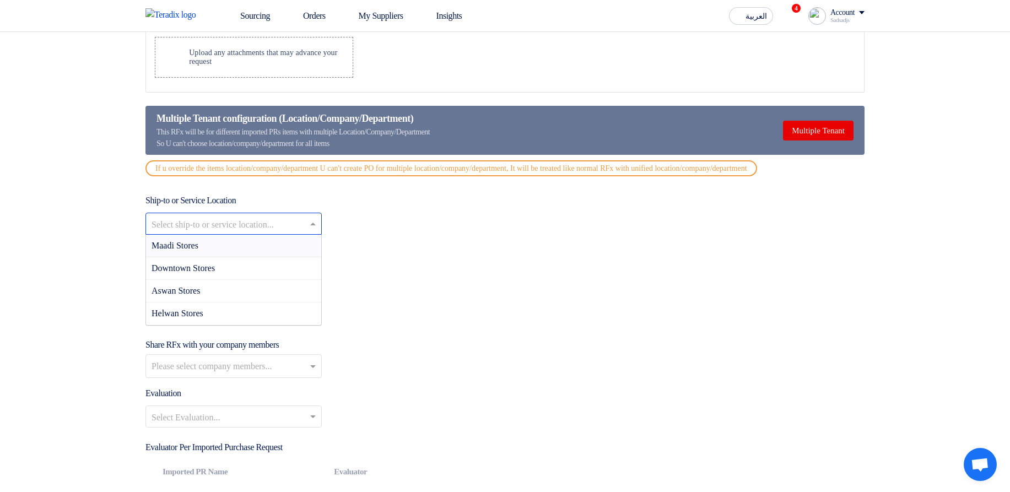
click at [257, 232] on input "text" at bounding box center [228, 225] width 153 height 18
click at [267, 255] on div "Maadi Stores" at bounding box center [233, 246] width 175 height 23
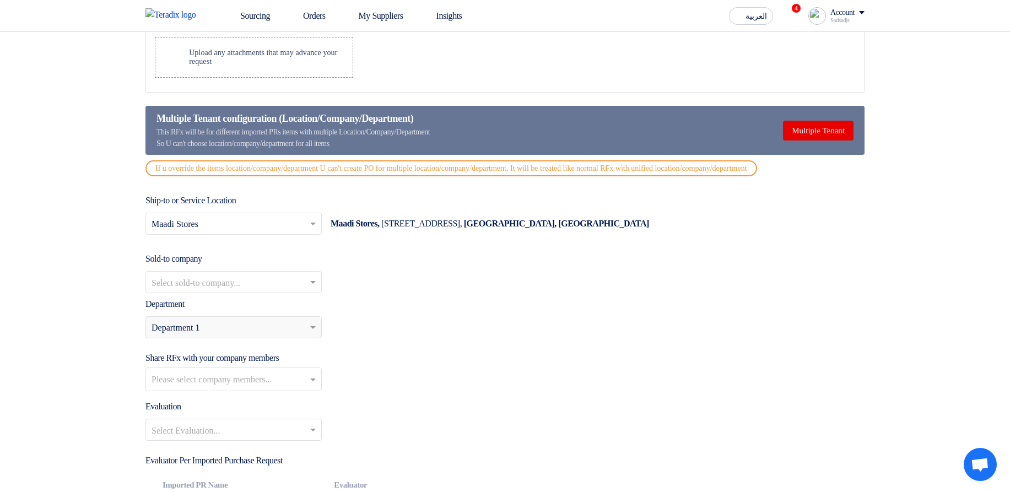
click at [250, 293] on input "text" at bounding box center [228, 283] width 153 height 18
click at [256, 316] on div "Co Branch1" at bounding box center [233, 304] width 175 height 23
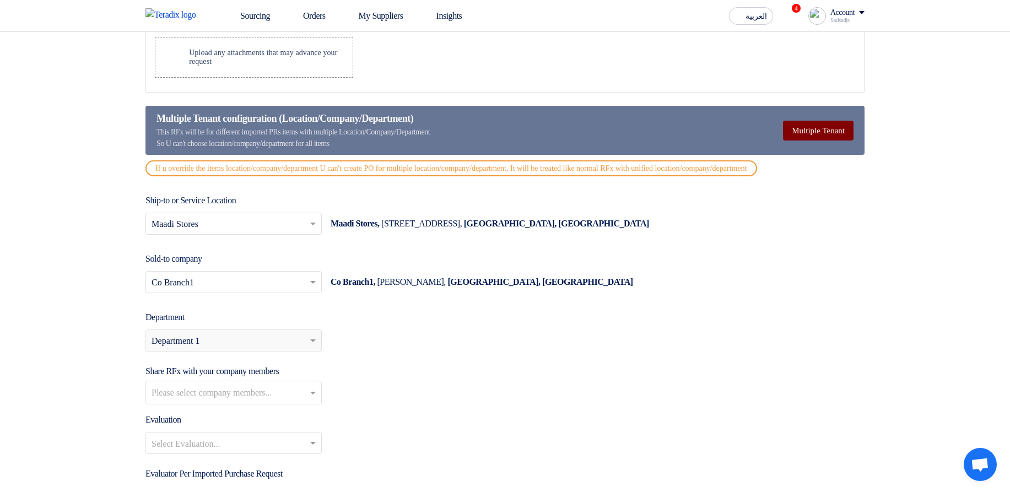
click at [809, 137] on button "Multiple Tenant" at bounding box center [818, 131] width 71 height 20
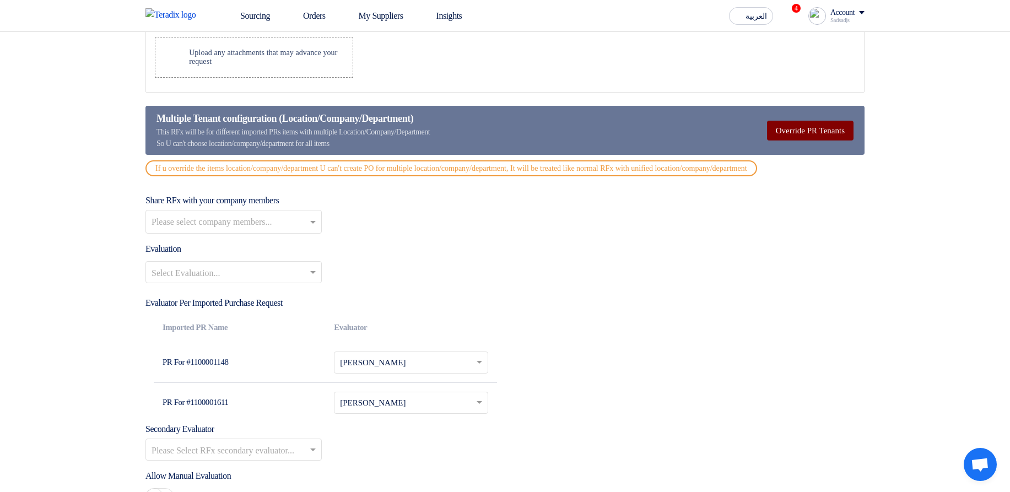
click at [809, 137] on button "Override PR Tenants" at bounding box center [810, 131] width 87 height 20
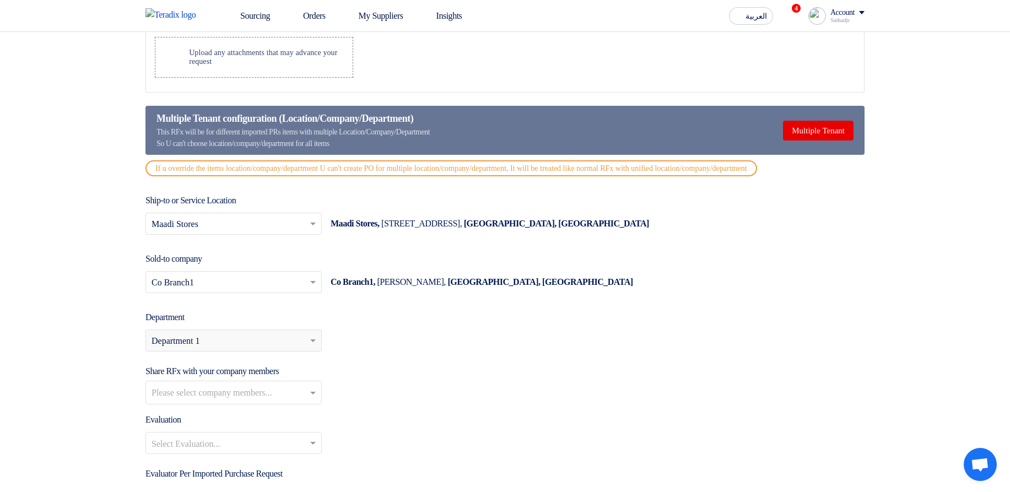
click at [245, 234] on input "text" at bounding box center [228, 225] width 153 height 18
click at [231, 303] on div "Aswan Stores" at bounding box center [233, 291] width 175 height 23
click at [824, 129] on button "Multiple Tenant" at bounding box center [818, 131] width 71 height 20
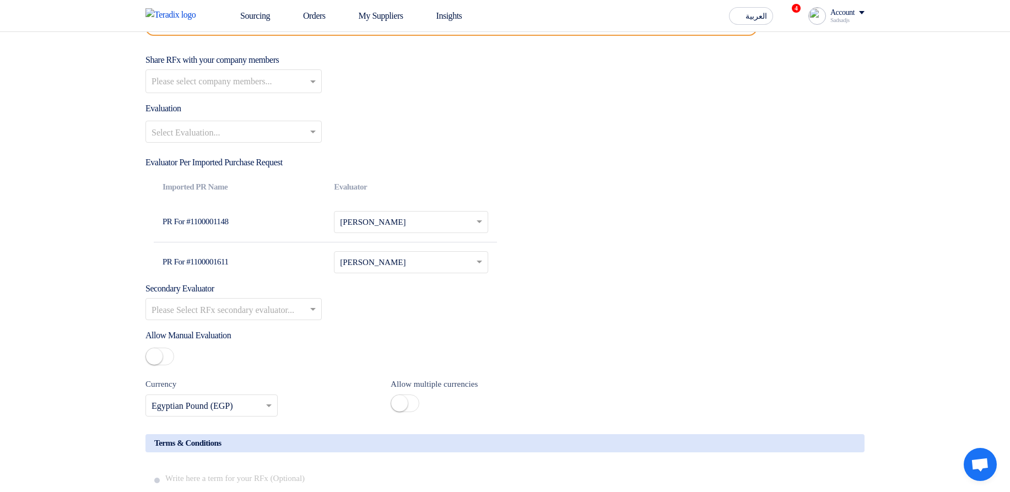
scroll to position [1460, 0]
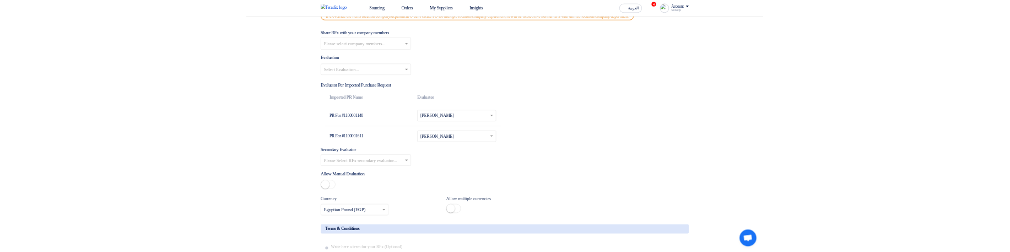
scroll to position [1394, 0]
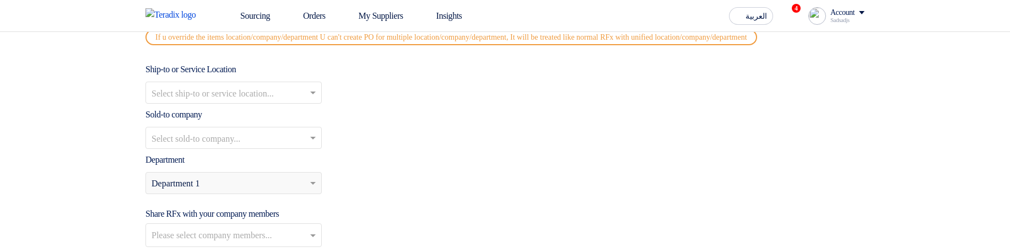
scroll to position [1327, 0]
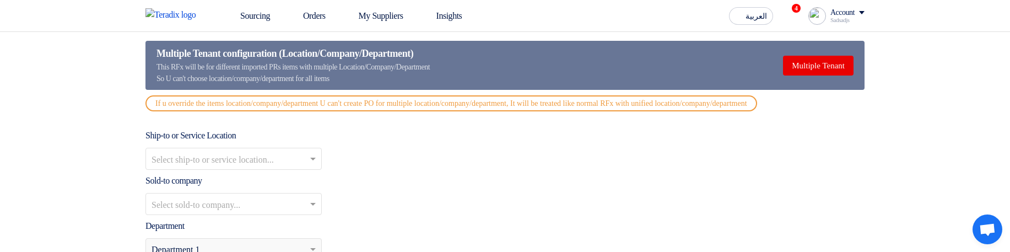
click at [247, 165] on input "text" at bounding box center [228, 160] width 153 height 18
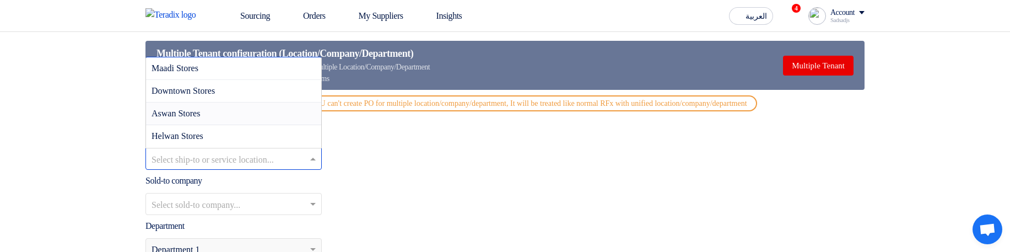
click at [254, 124] on div "Aswan Stores" at bounding box center [233, 114] width 175 height 23
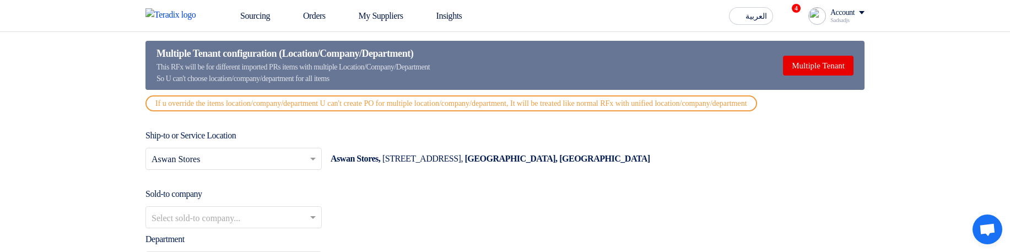
click at [247, 225] on input "text" at bounding box center [228, 218] width 153 height 18
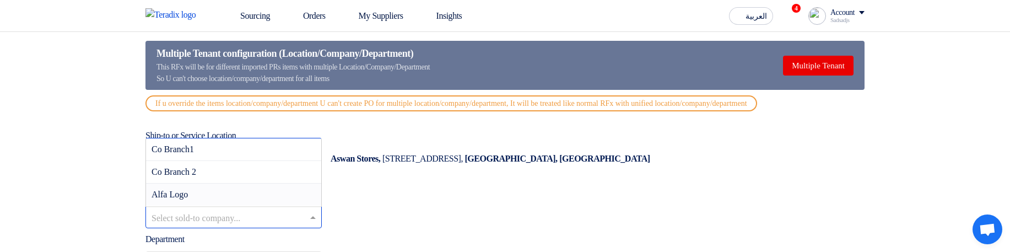
click at [254, 206] on div "Alfa Logo" at bounding box center [233, 195] width 175 height 22
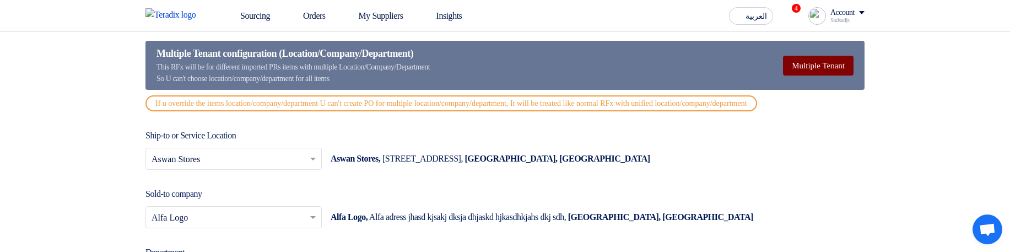
click at [843, 73] on button "Multiple Tenant" at bounding box center [818, 66] width 71 height 20
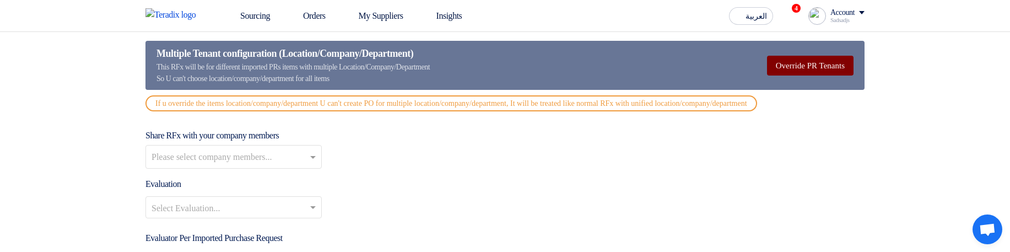
click at [843, 73] on button "Override PR Tenants" at bounding box center [810, 66] width 87 height 20
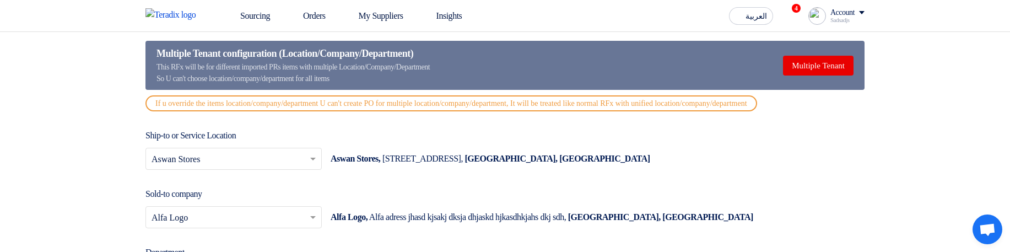
click at [533, 165] on div "Aswan Stores, Nubii Street, Downtown, Street 10, Number 129, Egypt, أسوان" at bounding box center [491, 158] width 320 height 13
